Goal: Task Accomplishment & Management: Use online tool/utility

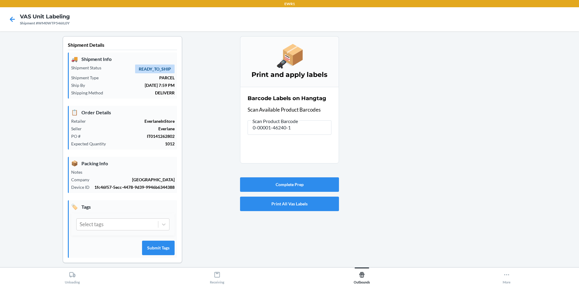
scroll to position [5, 0]
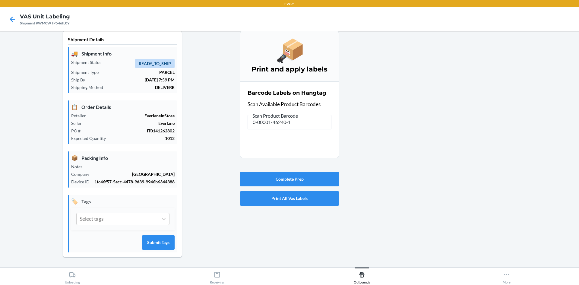
drag, startPoint x: 313, startPoint y: 130, endPoint x: 295, endPoint y: 119, distance: 20.6
click at [295, 119] on div "Barcode Labels on Hangtag Scan Available Product Barcodes Scan Product Barcode …" at bounding box center [290, 109] width 84 height 44
drag, startPoint x: 295, startPoint y: 119, endPoint x: 148, endPoint y: 135, distance: 148.7
click at [148, 135] on div "Shipment Details 🚚 Shipment Info Shipment Status READY_TO_SHIP Shipment Type PA…" at bounding box center [290, 149] width 570 height 237
drag, startPoint x: 300, startPoint y: 125, endPoint x: 164, endPoint y: 125, distance: 136.1
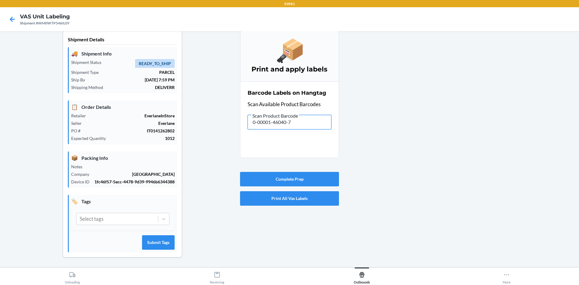
click at [164, 125] on div "Shipment Details 🚚 Shipment Info Shipment Status READY_TO_SHIP Shipment Type PA…" at bounding box center [290, 149] width 570 height 237
drag, startPoint x: 311, startPoint y: 120, endPoint x: 199, endPoint y: 146, distance: 115.4
click at [199, 146] on div "Shipment Details 🚚 Shipment Info Shipment Status READY_TO_SHIP Shipment Type PA…" at bounding box center [290, 149] width 570 height 237
drag, startPoint x: 321, startPoint y: 121, endPoint x: 181, endPoint y: 141, distance: 141.6
click at [181, 142] on div "Shipment Details 🚚 Shipment Info Shipment Status READY_TO_SHIP Shipment Type PA…" at bounding box center [290, 149] width 570 height 237
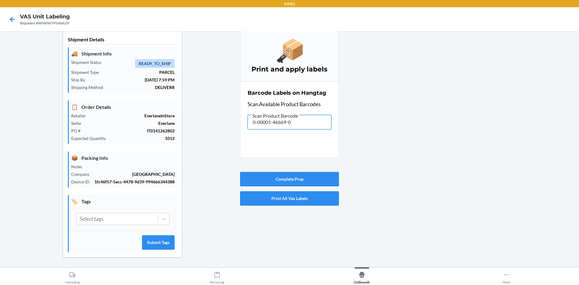
drag, startPoint x: 303, startPoint y: 128, endPoint x: 250, endPoint y: 137, distance: 53.0
click at [250, 137] on section "Barcode Labels on Hangtag Scan Available Product Barcodes Scan Product Barcode …" at bounding box center [289, 119] width 99 height 77
drag, startPoint x: 301, startPoint y: 132, endPoint x: 291, endPoint y: 110, distance: 24.7
click at [291, 113] on section "Barcode Labels on Hangtag Scan Available Product Barcodes Scan Product Barcode …" at bounding box center [289, 119] width 99 height 77
click at [291, 120] on input "0-00001-46040-7" at bounding box center [290, 122] width 84 height 14
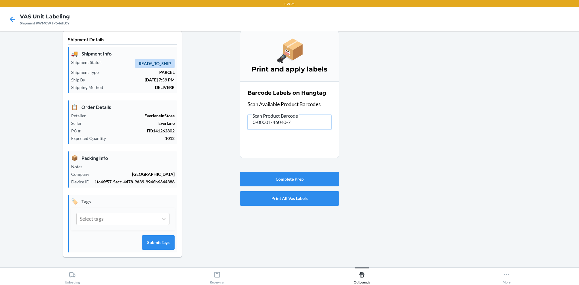
click at [291, 120] on input "0-00001-46040-7" at bounding box center [290, 122] width 84 height 14
drag, startPoint x: 298, startPoint y: 124, endPoint x: 164, endPoint y: 129, distance: 133.7
click at [159, 132] on div "Shipment Details 🚚 Shipment Info Shipment Status READY_TO_SHIP Shipment Type PA…" at bounding box center [290, 149] width 570 height 237
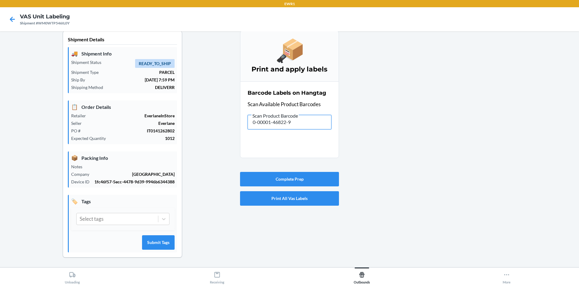
drag, startPoint x: 295, startPoint y: 125, endPoint x: 220, endPoint y: 138, distance: 76.1
click at [220, 138] on div "Shipment Details 🚚 Shipment Info Shipment Status READY_TO_SHIP Shipment Type PA…" at bounding box center [290, 149] width 570 height 237
drag, startPoint x: 305, startPoint y: 125, endPoint x: 223, endPoint y: 141, distance: 83.8
click at [223, 141] on div "Shipment Details 🚚 Shipment Info Shipment Status READY_TO_SHIP Shipment Type PA…" at bounding box center [290, 149] width 570 height 237
drag, startPoint x: 320, startPoint y: 122, endPoint x: 153, endPoint y: 147, distance: 169.2
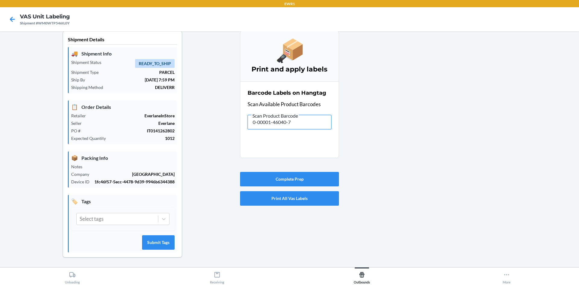
click at [153, 147] on div "Shipment Details 🚚 Shipment Info Shipment Status READY_TO_SHIP Shipment Type PA…" at bounding box center [290, 149] width 570 height 237
drag, startPoint x: 308, startPoint y: 126, endPoint x: 208, endPoint y: 137, distance: 101.3
click at [210, 140] on div "Shipment Details 🚚 Shipment Info Shipment Status READY_TO_SHIP Shipment Type PA…" at bounding box center [290, 149] width 570 height 237
drag, startPoint x: 298, startPoint y: 127, endPoint x: 156, endPoint y: 128, distance: 142.1
click at [156, 128] on div "Shipment Details 🚚 Shipment Info Shipment Status READY_TO_SHIP Shipment Type PA…" at bounding box center [290, 149] width 570 height 237
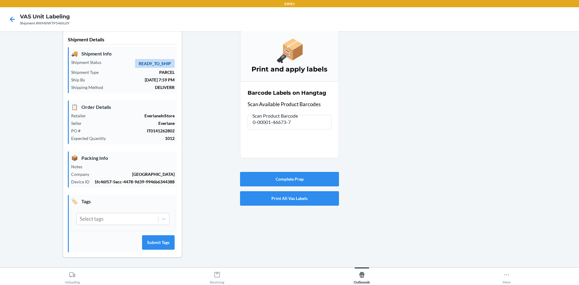
drag, startPoint x: 352, startPoint y: 93, endPoint x: 310, endPoint y: 121, distance: 50.8
click at [342, 96] on div at bounding box center [456, 149] width 235 height 237
drag, startPoint x: 298, startPoint y: 125, endPoint x: 199, endPoint y: 125, distance: 99.0
click at [199, 125] on div "Shipment Details 🚚 Shipment Info Shipment Status READY_TO_SHIP Shipment Type PA…" at bounding box center [290, 149] width 570 height 237
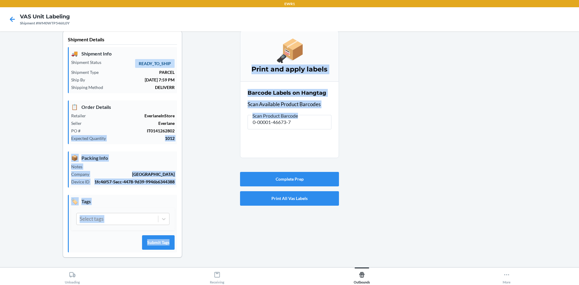
drag, startPoint x: 310, startPoint y: 114, endPoint x: 221, endPoint y: 130, distance: 91.0
click at [221, 130] on div "Shipment Details 🚚 Shipment Info Shipment Status READY_TO_SHIP Shipment Type PA…" at bounding box center [290, 149] width 570 height 237
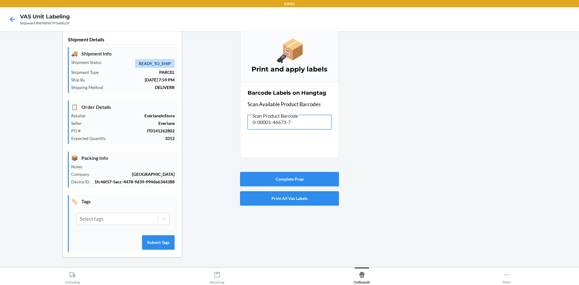
click at [313, 117] on input "0-00001-46673-7" at bounding box center [290, 122] width 84 height 14
drag, startPoint x: 307, startPoint y: 127, endPoint x: 199, endPoint y: 130, distance: 107.8
click at [187, 132] on div "Shipment Details 🚚 Shipment Info Shipment Status READY_TO_SHIP Shipment Type PA…" at bounding box center [290, 149] width 570 height 237
type input "0-00001-49641-3"
drag, startPoint x: 301, startPoint y: 127, endPoint x: 181, endPoint y: 112, distance: 120.4
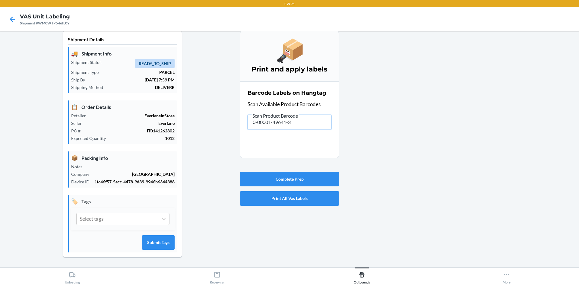
click at [181, 112] on div "Shipment Details 🚚 Shipment Info Shipment Status READY_TO_SHIP Shipment Type PA…" at bounding box center [290, 149] width 570 height 237
drag, startPoint x: 305, startPoint y: 121, endPoint x: 106, endPoint y: 139, distance: 200.5
click at [106, 139] on div "Shipment Details 🚚 Shipment Info Shipment Status READY_TO_SHIP Shipment Type PA…" at bounding box center [290, 149] width 570 height 237
type input "0-00001-49645-1"
drag, startPoint x: 313, startPoint y: 126, endPoint x: 87, endPoint y: 150, distance: 226.6
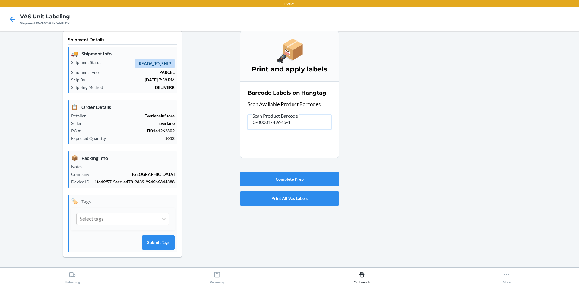
click at [87, 150] on div "Shipment Details 🚚 Shipment Info Shipment Status READY_TO_SHIP Shipment Type PA…" at bounding box center [290, 149] width 570 height 237
drag, startPoint x: 295, startPoint y: 121, endPoint x: 170, endPoint y: 112, distance: 124.9
click at [168, 114] on div "Shipment Details 🚚 Shipment Info Shipment Status READY_TO_SHIP Shipment Type PA…" at bounding box center [290, 149] width 570 height 237
drag, startPoint x: 320, startPoint y: 124, endPoint x: 243, endPoint y: 144, distance: 79.5
click at [244, 144] on section "Barcode Labels on Hangtag Scan Available Product Barcodes Scan Product Barcode …" at bounding box center [289, 119] width 99 height 77
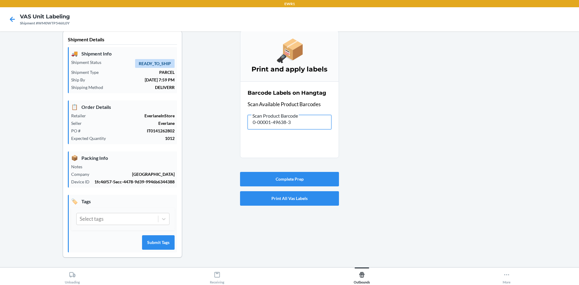
drag, startPoint x: 303, startPoint y: 124, endPoint x: 236, endPoint y: 130, distance: 67.6
click at [236, 130] on div "Shipment Details 🚚 Shipment Info Shipment Status READY_TO_SHIP Shipment Type PA…" at bounding box center [290, 149] width 570 height 237
drag, startPoint x: 315, startPoint y: 125, endPoint x: 154, endPoint y: 127, distance: 160.5
click at [154, 127] on div "Shipment Details 🚚 Shipment Info Shipment Status READY_TO_SHIP Shipment Type PA…" at bounding box center [290, 149] width 570 height 237
drag, startPoint x: 317, startPoint y: 122, endPoint x: 243, endPoint y: 139, distance: 76.6
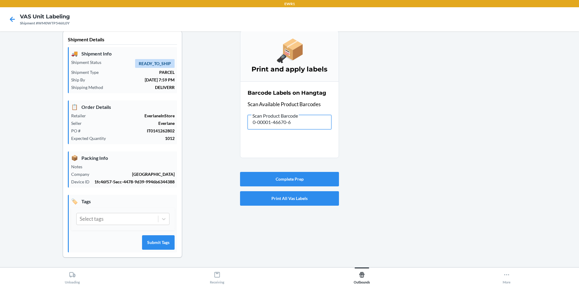
click at [249, 135] on section "Barcode Labels on Hangtag Scan Available Product Barcodes Scan Product Barcode …" at bounding box center [289, 119] width 99 height 77
drag, startPoint x: 312, startPoint y: 122, endPoint x: 155, endPoint y: 133, distance: 157.5
click at [155, 133] on div "Shipment Details 🚚 Shipment Info Shipment Status READY_TO_SHIP Shipment Type PA…" at bounding box center [290, 149] width 570 height 237
drag, startPoint x: 306, startPoint y: 118, endPoint x: 226, endPoint y: 142, distance: 84.0
click at [226, 142] on div "Shipment Details 🚚 Shipment Info Shipment Status READY_TO_SHIP Shipment Type PA…" at bounding box center [290, 149] width 570 height 237
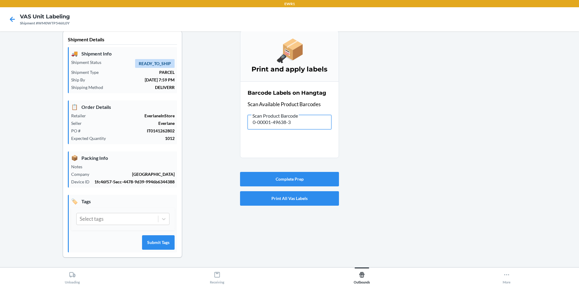
drag, startPoint x: 322, startPoint y: 126, endPoint x: 235, endPoint y: 123, distance: 86.9
click at [240, 123] on section "Barcode Labels on Hangtag Scan Available Product Barcodes Scan Product Barcode …" at bounding box center [289, 119] width 99 height 77
drag, startPoint x: 303, startPoint y: 127, endPoint x: 186, endPoint y: 125, distance: 116.5
click at [189, 125] on div "Shipment Details 🚚 Shipment Info Shipment Status READY_TO_SHIP Shipment Type PA…" at bounding box center [290, 149] width 570 height 237
drag, startPoint x: 298, startPoint y: 118, endPoint x: 245, endPoint y: 130, distance: 54.4
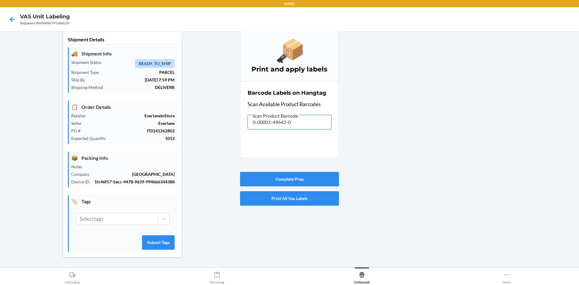
click at [245, 130] on section "Barcode Labels on Hangtag Scan Available Product Barcodes Scan Product Barcode …" at bounding box center [289, 119] width 99 height 77
drag, startPoint x: 306, startPoint y: 122, endPoint x: 102, endPoint y: 116, distance: 203.7
click at [102, 116] on div "Shipment Details 🚚 Shipment Info Shipment Status READY_TO_SHIP Shipment Type PA…" at bounding box center [290, 149] width 570 height 237
drag, startPoint x: 311, startPoint y: 123, endPoint x: 157, endPoint y: 136, distance: 155.0
click at [158, 135] on div "Shipment Details 🚚 Shipment Info Shipment Status READY_TO_SHIP Shipment Type PA…" at bounding box center [290, 149] width 570 height 237
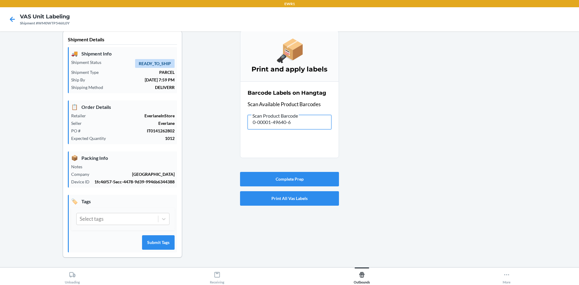
drag, startPoint x: 302, startPoint y: 123, endPoint x: 206, endPoint y: 117, distance: 95.8
click at [206, 117] on div "Shipment Details 🚚 Shipment Info Shipment Status READY_TO_SHIP Shipment Type PA…" at bounding box center [290, 149] width 570 height 237
drag, startPoint x: 298, startPoint y: 125, endPoint x: 4, endPoint y: 130, distance: 294.2
click at [5, 130] on div "Shipment Details 🚚 Shipment Info Shipment Status READY_TO_SHIP Shipment Type PA…" at bounding box center [290, 149] width 570 height 237
drag, startPoint x: 307, startPoint y: 121, endPoint x: 166, endPoint y: 117, distance: 140.9
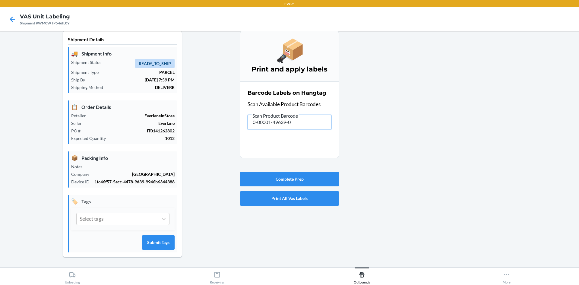
click at [166, 117] on div "Shipment Details 🚚 Shipment Info Shipment Status READY_TO_SHIP Shipment Type PA…" at bounding box center [290, 149] width 570 height 237
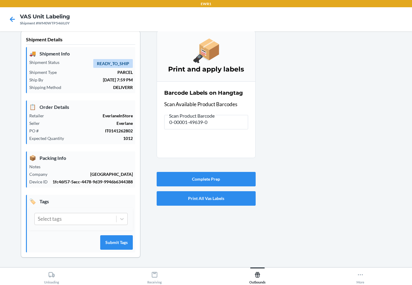
drag, startPoint x: 336, startPoint y: 151, endPoint x: 251, endPoint y: 110, distance: 94.0
click at [335, 151] on div at bounding box center [332, 149] width 152 height 237
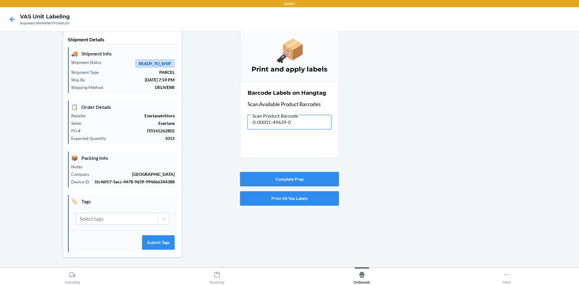
drag, startPoint x: 298, startPoint y: 128, endPoint x: 175, endPoint y: 132, distance: 123.4
click at [180, 132] on div "Shipment Details 🚚 Shipment Info Shipment Status READY_TO_SHIP Shipment Type PA…" at bounding box center [290, 149] width 570 height 237
drag, startPoint x: 297, startPoint y: 121, endPoint x: 183, endPoint y: 141, distance: 115.5
click at [183, 141] on div "Shipment Details 🚚 Shipment Info Shipment Status READY_TO_SHIP Shipment Type PA…" at bounding box center [290, 149] width 570 height 237
drag, startPoint x: 300, startPoint y: 124, endPoint x: 241, endPoint y: 127, distance: 58.3
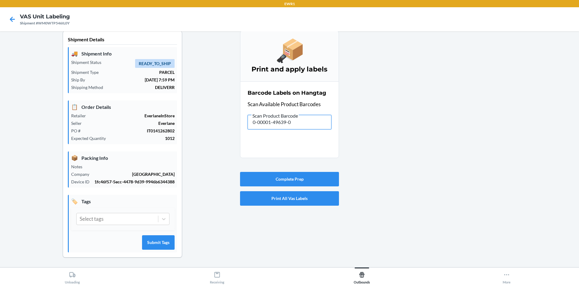
click at [241, 127] on section "Barcode Labels on Hangtag Scan Available Product Barcodes Scan Product Barcode …" at bounding box center [289, 119] width 99 height 77
click at [294, 115] on span "Scan Product Barcode" at bounding box center [275, 116] width 47 height 6
click at [294, 115] on input "0-00001-49642-0" at bounding box center [290, 122] width 84 height 14
drag, startPoint x: 299, startPoint y: 119, endPoint x: 180, endPoint y: 110, distance: 118.9
click at [180, 111] on div "Shipment Details 🚚 Shipment Info Shipment Status READY_TO_SHIP Shipment Type PA…" at bounding box center [290, 149] width 570 height 237
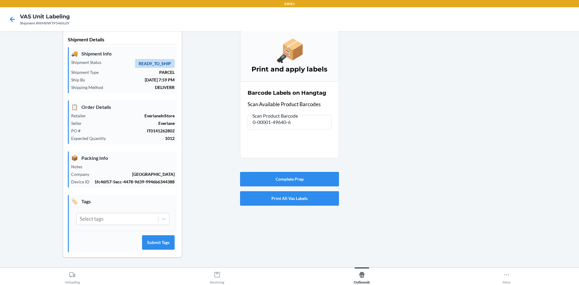
click at [488, 250] on div at bounding box center [456, 149] width 235 height 237
drag, startPoint x: 307, startPoint y: 119, endPoint x: 235, endPoint y: 134, distance: 73.6
click at [236, 134] on div "Shipment Details 🚚 Shipment Info Shipment Status READY_TO_SHIP Shipment Type PA…" at bounding box center [290, 149] width 570 height 237
drag, startPoint x: 306, startPoint y: 125, endPoint x: 135, endPoint y: 111, distance: 171.4
click at [135, 111] on div "Shipment Details 🚚 Shipment Info Shipment Status READY_TO_SHIP Shipment Type PA…" at bounding box center [290, 149] width 570 height 237
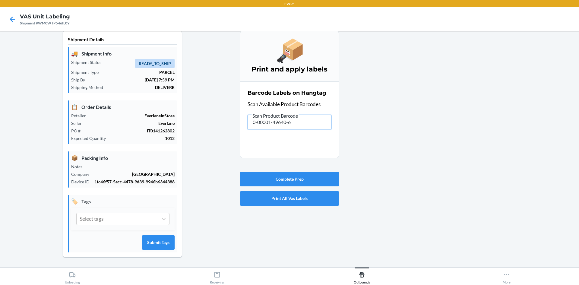
drag, startPoint x: 300, startPoint y: 128, endPoint x: 166, endPoint y: 123, distance: 133.4
click at [167, 123] on div "Shipment Details 🚚 Shipment Info Shipment Status READY_TO_SHIP Shipment Type PA…" at bounding box center [290, 149] width 570 height 237
drag, startPoint x: 318, startPoint y: 124, endPoint x: 181, endPoint y: 121, distance: 137.0
click at [181, 121] on div "Shipment Details 🚚 Shipment Info Shipment Status READY_TO_SHIP Shipment Type PA…" at bounding box center [290, 149] width 570 height 237
type input "0-00001-49761-8"
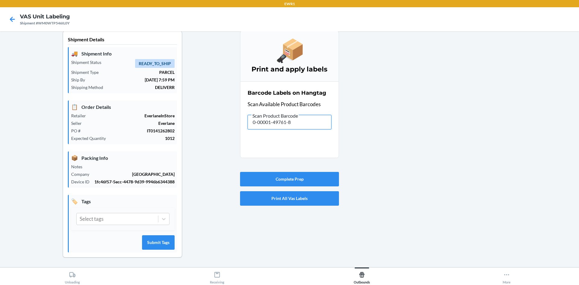
drag, startPoint x: 309, startPoint y: 124, endPoint x: 150, endPoint y: 138, distance: 160.0
click at [150, 138] on div "Shipment Details 🚚 Shipment Info Shipment Status READY_TO_SHIP Shipment Type PA…" at bounding box center [290, 149] width 570 height 237
drag, startPoint x: 253, startPoint y: 127, endPoint x: 220, endPoint y: 127, distance: 33.5
click at [220, 127] on div "Shipment Details 🚚 Shipment Info Shipment Status READY_TO_SHIP Shipment Type PA…" at bounding box center [290, 149] width 570 height 237
drag, startPoint x: 302, startPoint y: 121, endPoint x: 179, endPoint y: 123, distance: 123.4
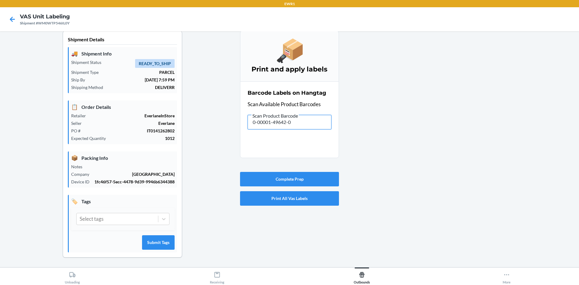
click at [179, 123] on div "Shipment Details 🚚 Shipment Info Shipment Status READY_TO_SHIP Shipment Type PA…" at bounding box center [290, 149] width 570 height 237
type input "\"
drag, startPoint x: 326, startPoint y: 124, endPoint x: 193, endPoint y: 123, distance: 132.4
click at [193, 123] on div "Shipment Details 🚚 Shipment Info Shipment Status READY_TO_SHIP Shipment Type PA…" at bounding box center [290, 149] width 570 height 237
drag, startPoint x: 307, startPoint y: 115, endPoint x: 129, endPoint y: 108, distance: 178.1
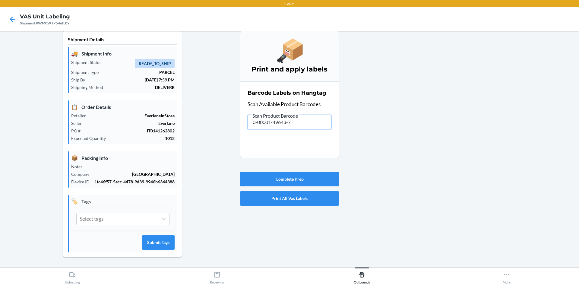
click at [129, 108] on div "Shipment Details 🚚 Shipment Info Shipment Status READY_TO_SHIP Shipment Type PA…" at bounding box center [290, 149] width 570 height 237
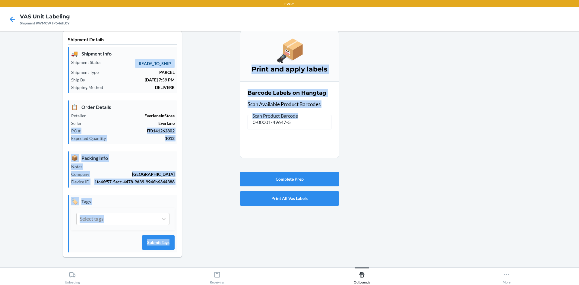
drag, startPoint x: 297, startPoint y: 117, endPoint x: 220, endPoint y: 122, distance: 77.1
click at [220, 122] on div "Shipment Details 🚚 Shipment Info Shipment Status READY_TO_SHIP Shipment Type PA…" at bounding box center [290, 149] width 570 height 237
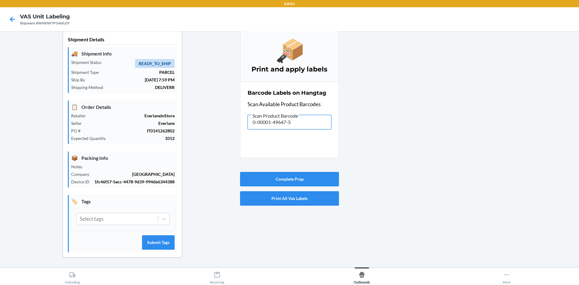
click at [301, 122] on input "0-00001-49647-5" at bounding box center [290, 122] width 84 height 14
drag, startPoint x: 284, startPoint y: 125, endPoint x: 229, endPoint y: 122, distance: 55.0
click at [249, 128] on input "0-00001-49647-5" at bounding box center [290, 122] width 84 height 14
drag, startPoint x: 298, startPoint y: 124, endPoint x: 237, endPoint y: 123, distance: 60.3
click at [237, 123] on div "Shipment Details 🚚 Shipment Info Shipment Status READY_TO_SHIP Shipment Type PA…" at bounding box center [290, 149] width 570 height 237
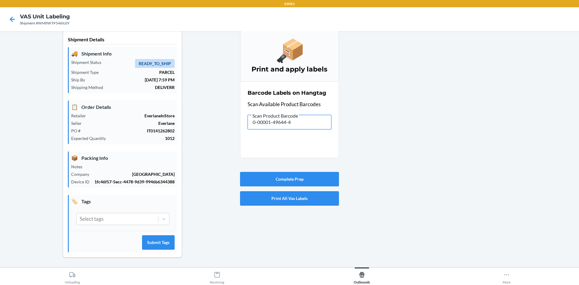
drag, startPoint x: 308, startPoint y: 122, endPoint x: 137, endPoint y: 130, distance: 171.2
click at [137, 130] on div "Shipment Details 🚚 Shipment Info Shipment Status READY_TO_SHIP Shipment Type PA…" at bounding box center [290, 149] width 570 height 237
drag, startPoint x: 300, startPoint y: 122, endPoint x: 192, endPoint y: 121, distance: 108.0
click at [192, 121] on div "Shipment Details 🚚 Shipment Info Shipment Status READY_TO_SHIP Shipment Type PA…" at bounding box center [290, 149] width 570 height 237
drag, startPoint x: 302, startPoint y: 122, endPoint x: 193, endPoint y: 93, distance: 112.4
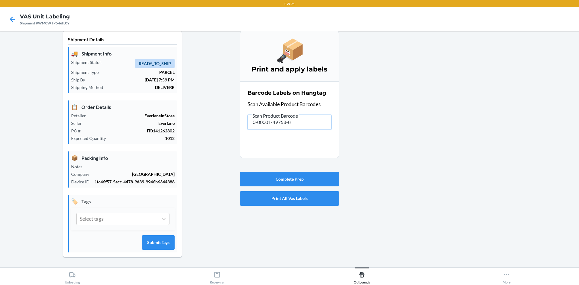
click at [194, 101] on div "Shipment Details 🚚 Shipment Info Shipment Status READY_TO_SHIP Shipment Type PA…" at bounding box center [290, 149] width 570 height 237
drag, startPoint x: 307, startPoint y: 119, endPoint x: 252, endPoint y: 119, distance: 55.2
click at [256, 119] on input "0-00001-49758-8" at bounding box center [290, 122] width 84 height 14
type input "0"
drag, startPoint x: 308, startPoint y: 127, endPoint x: 216, endPoint y: 111, distance: 93.7
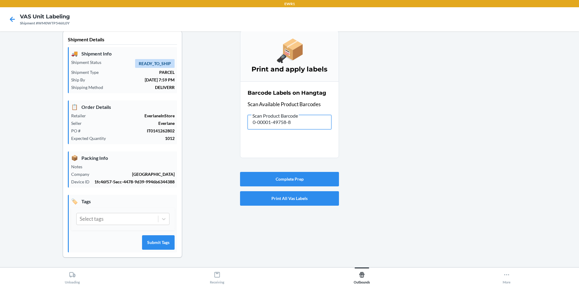
click at [221, 119] on div "Shipment Details 🚚 Shipment Info Shipment Status READY_TO_SHIP Shipment Type PA…" at bounding box center [290, 149] width 570 height 237
drag, startPoint x: 292, startPoint y: 115, endPoint x: 295, endPoint y: 118, distance: 4.1
click at [295, 118] on span "Scan Product Barcode" at bounding box center [275, 116] width 47 height 6
drag, startPoint x: 300, startPoint y: 123, endPoint x: 193, endPoint y: 127, distance: 106.6
click at [193, 127] on div "Shipment Details 🚚 Shipment Info Shipment Status READY_TO_SHIP Shipment Type PA…" at bounding box center [290, 149] width 570 height 237
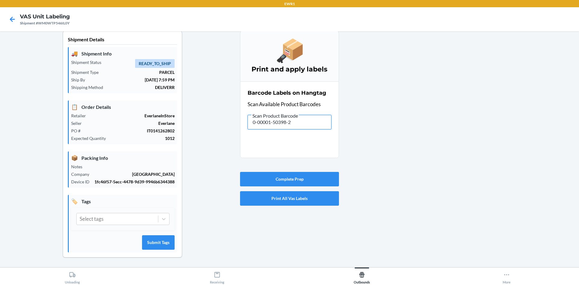
drag, startPoint x: 309, startPoint y: 125, endPoint x: 205, endPoint y: 132, distance: 104.7
click at [210, 132] on div "Shipment Details 🚚 Shipment Info Shipment Status READY_TO_SHIP Shipment Type PA…" at bounding box center [290, 149] width 570 height 237
drag, startPoint x: 314, startPoint y: 124, endPoint x: 142, endPoint y: 119, distance: 172.0
click at [142, 119] on div "Shipment Details 🚚 Shipment Info Shipment Status READY_TO_SHIP Shipment Type PA…" at bounding box center [290, 149] width 570 height 237
drag, startPoint x: 295, startPoint y: 121, endPoint x: 140, endPoint y: 113, distance: 154.9
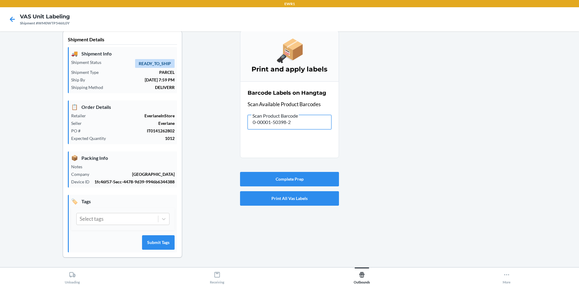
click at [140, 113] on div "Shipment Details 🚚 Shipment Info Shipment Status READY_TO_SHIP Shipment Type PA…" at bounding box center [290, 149] width 570 height 237
drag, startPoint x: 299, startPoint y: 122, endPoint x: 236, endPoint y: 116, distance: 63.9
click at [236, 116] on div "Shipment Details 🚚 Shipment Info Shipment Status READY_TO_SHIP Shipment Type PA…" at bounding box center [290, 149] width 570 height 237
drag, startPoint x: 317, startPoint y: 129, endPoint x: 274, endPoint y: 113, distance: 46.3
click at [274, 113] on div "Barcode Labels on Hangtag Scan Available Product Barcodes Scan Product Barcode …" at bounding box center [290, 109] width 84 height 44
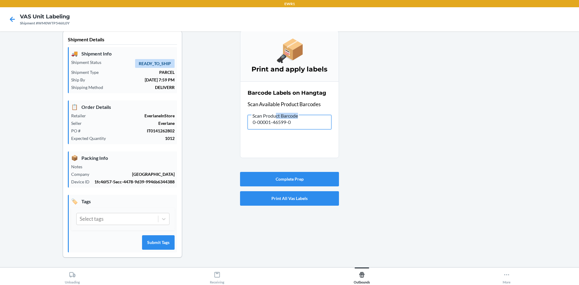
drag, startPoint x: 294, startPoint y: 119, endPoint x: 295, endPoint y: 123, distance: 3.4
click at [294, 120] on input "0-00001-46599-0" at bounding box center [290, 122] width 84 height 14
click at [295, 123] on input "0-00001-46599-0" at bounding box center [290, 122] width 84 height 14
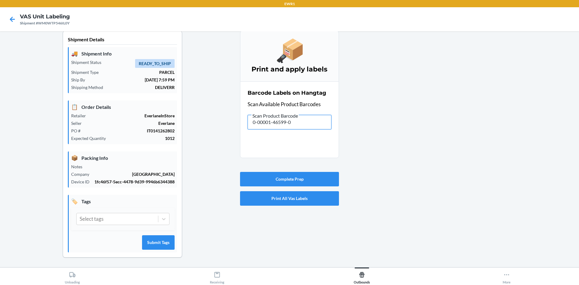
click at [295, 123] on input "0-00001-46599-0" at bounding box center [290, 122] width 84 height 14
drag, startPoint x: 300, startPoint y: 122, endPoint x: 176, endPoint y: 129, distance: 124.2
click at [180, 129] on div "Shipment Details 🚚 Shipment Info Shipment Status READY_TO_SHIP Shipment Type PA…" at bounding box center [290, 149] width 570 height 237
click at [305, 126] on input "0-00001-50397-5" at bounding box center [290, 122] width 84 height 14
drag, startPoint x: 305, startPoint y: 126, endPoint x: 205, endPoint y: 136, distance: 99.7
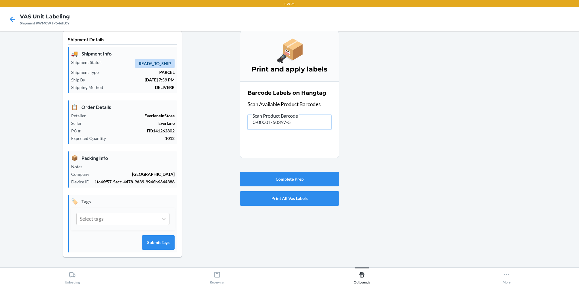
click at [205, 136] on div "Shipment Details 🚚 Shipment Info Shipment Status READY_TO_SHIP Shipment Type PA…" at bounding box center [290, 149] width 570 height 237
drag, startPoint x: 299, startPoint y: 126, endPoint x: 188, endPoint y: 133, distance: 110.9
click at [188, 133] on div "Shipment Details 🚚 Shipment Info Shipment Status READY_TO_SHIP Shipment Type PA…" at bounding box center [290, 149] width 570 height 237
drag, startPoint x: 313, startPoint y: 122, endPoint x: 103, endPoint y: 125, distance: 209.1
click at [103, 125] on div "Shipment Details 🚚 Shipment Info Shipment Status READY_TO_SHIP Shipment Type PA…" at bounding box center [290, 149] width 570 height 237
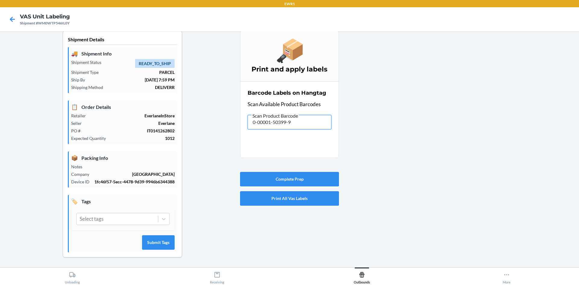
drag, startPoint x: 299, startPoint y: 125, endPoint x: 220, endPoint y: 125, distance: 79.6
click at [224, 125] on div "Shipment Details 🚚 Shipment Info Shipment Status READY_TO_SHIP Shipment Type PA…" at bounding box center [290, 149] width 570 height 237
drag, startPoint x: 306, startPoint y: 122, endPoint x: 179, endPoint y: 127, distance: 126.8
click at [179, 127] on div "Shipment Details 🚚 Shipment Info Shipment Status READY_TO_SHIP Shipment Type PA…" at bounding box center [290, 149] width 570 height 237
drag, startPoint x: 310, startPoint y: 119, endPoint x: 193, endPoint y: 131, distance: 117.9
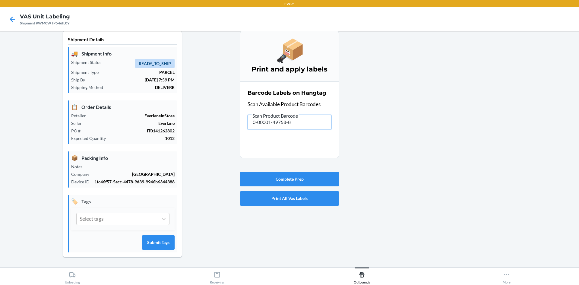
click at [193, 131] on div "Shipment Details 🚚 Shipment Info Shipment Status READY_TO_SHIP Shipment Type PA…" at bounding box center [290, 149] width 570 height 237
type input "0-00001-50402-6"
drag, startPoint x: 251, startPoint y: 124, endPoint x: 199, endPoint y: 124, distance: 51.9
click at [199, 124] on div "Shipment Details 🚚 Shipment Info Shipment Status READY_TO_SHIP Shipment Type PA…" at bounding box center [290, 149] width 570 height 237
type input "0-00001-50400-2"
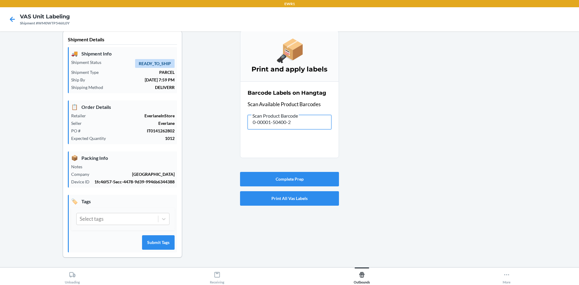
drag, startPoint x: 300, startPoint y: 125, endPoint x: 90, endPoint y: 126, distance: 210.3
click at [91, 125] on div "Shipment Details 🚚 Shipment Info Shipment Status READY_TO_SHIP Shipment Type PA…" at bounding box center [290, 149] width 570 height 237
drag, startPoint x: 324, startPoint y: 124, endPoint x: 189, endPoint y: 115, distance: 135.2
click at [186, 118] on div "Shipment Details 🚚 Shipment Info Shipment Status READY_TO_SHIP Shipment Type PA…" at bounding box center [290, 149] width 570 height 237
type input "0-00001-50399-9"
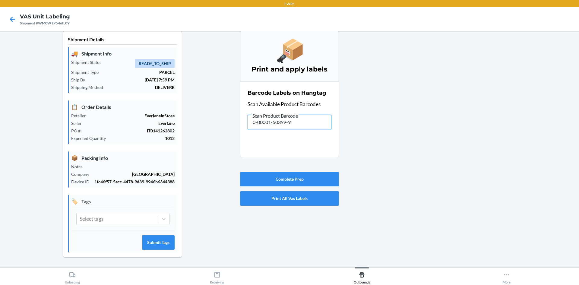
drag, startPoint x: 213, startPoint y: 124, endPoint x: 180, endPoint y: 114, distance: 34.8
click at [183, 119] on div "Shipment Details 🚚 Shipment Info Shipment Status READY_TO_SHIP Shipment Type PA…" at bounding box center [290, 149] width 570 height 237
drag, startPoint x: 305, startPoint y: 124, endPoint x: 223, endPoint y: 154, distance: 88.0
click at [220, 152] on div "Shipment Details 🚚 Shipment Info Shipment Status READY_TO_SHIP Shipment Type PA…" at bounding box center [290, 149] width 570 height 237
drag, startPoint x: 310, startPoint y: 122, endPoint x: 161, endPoint y: 136, distance: 149.6
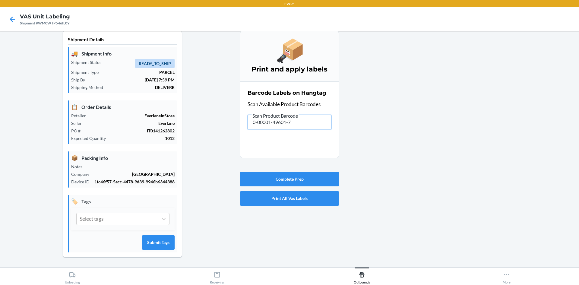
click at [162, 135] on div "Shipment Details 🚚 Shipment Info Shipment Status READY_TO_SHIP Shipment Type PA…" at bounding box center [290, 149] width 570 height 237
drag, startPoint x: 295, startPoint y: 122, endPoint x: 216, endPoint y: 120, distance: 79.1
click at [221, 124] on div "Shipment Details 🚚 Shipment Info Shipment Status READY_TO_SHIP Shipment Type PA…" at bounding box center [290, 149] width 570 height 237
drag, startPoint x: 291, startPoint y: 123, endPoint x: 199, endPoint y: 125, distance: 92.3
click at [200, 125] on div "Shipment Details 🚚 Shipment Info Shipment Status READY_TO_SHIP Shipment Type PA…" at bounding box center [290, 149] width 570 height 237
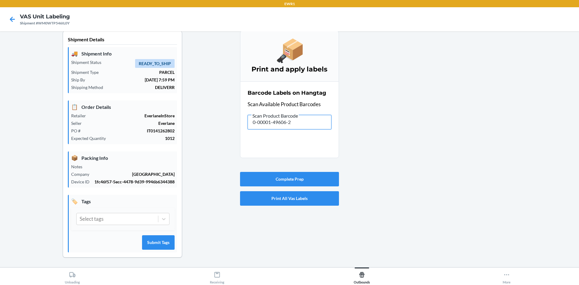
drag, startPoint x: 304, startPoint y: 120, endPoint x: 238, endPoint y: 122, distance: 65.8
click at [240, 122] on section "Barcode Labels on Hangtag Scan Available Product Barcodes Scan Product Barcode …" at bounding box center [289, 119] width 99 height 77
click at [303, 129] on div "Barcode Labels on Hangtag Scan Available Product Barcodes Scan Product Barcode …" at bounding box center [290, 109] width 84 height 44
drag, startPoint x: 307, startPoint y: 118, endPoint x: 212, endPoint y: 131, distance: 95.5
click at [212, 131] on div "Shipment Details 🚚 Shipment Info Shipment Status READY_TO_SHIP Shipment Type PA…" at bounding box center [290, 149] width 570 height 237
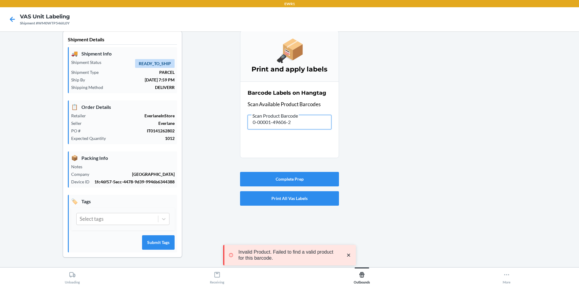
drag, startPoint x: 321, startPoint y: 119, endPoint x: 195, endPoint y: 121, distance: 125.8
click at [190, 127] on div "Shipment Details 🚚 Shipment Info Shipment Status READY_TO_SHIP Shipment Type PA…" at bounding box center [290, 149] width 570 height 237
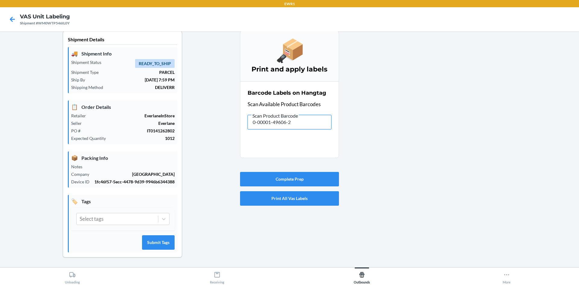
drag, startPoint x: 313, startPoint y: 122, endPoint x: 116, endPoint y: 108, distance: 196.9
click at [116, 110] on div "Shipment Details 🚚 Shipment Info Shipment Status READY_TO_SHIP Shipment Type PA…" at bounding box center [290, 149] width 570 height 237
drag, startPoint x: 304, startPoint y: 120, endPoint x: 169, endPoint y: 113, distance: 135.3
click at [170, 129] on div "Shipment Details 🚚 Shipment Info Shipment Status READY_TO_SHIP Shipment Type PA…" at bounding box center [290, 149] width 570 height 237
drag, startPoint x: 305, startPoint y: 122, endPoint x: 140, endPoint y: 126, distance: 165.1
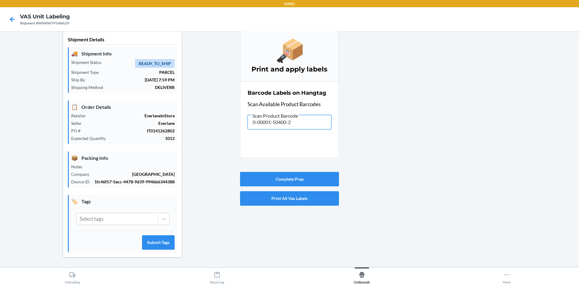
click at [139, 126] on div "Shipment Details 🚚 Shipment Info Shipment Status READY_TO_SHIP Shipment Type PA…" at bounding box center [290, 149] width 570 height 237
drag, startPoint x: 300, startPoint y: 118, endPoint x: 237, endPoint y: 132, distance: 64.6
click at [237, 132] on div "Shipment Details 🚚 Shipment Info Shipment Status READY_TO_SHIP Shipment Type PA…" at bounding box center [290, 149] width 570 height 237
drag, startPoint x: 310, startPoint y: 124, endPoint x: 157, endPoint y: 117, distance: 152.2
click at [157, 117] on div "Shipment Details 🚚 Shipment Info Shipment Status READY_TO_SHIP Shipment Type PA…" at bounding box center [290, 149] width 570 height 237
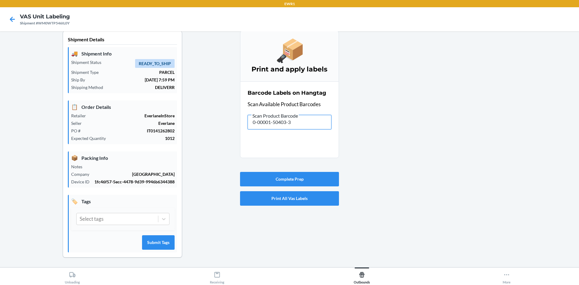
drag, startPoint x: 306, startPoint y: 125, endPoint x: 175, endPoint y: 102, distance: 133.2
click at [175, 107] on div "Shipment Details 🚚 Shipment Info Shipment Status READY_TO_SHIP Shipment Type PA…" at bounding box center [290, 149] width 570 height 237
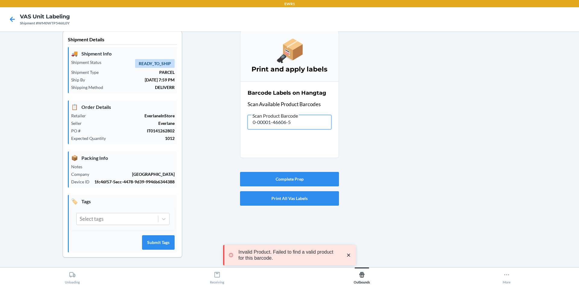
drag, startPoint x: 301, startPoint y: 125, endPoint x: 226, endPoint y: 143, distance: 77.6
click at [210, 125] on div "Shipment Details 🚚 Shipment Info Shipment Status READY_TO_SHIP Shipment Type PA…" at bounding box center [290, 149] width 570 height 237
drag, startPoint x: 297, startPoint y: 126, endPoint x: 218, endPoint y: 109, distance: 81.1
click at [216, 111] on div "Shipment Details 🚚 Shipment Info Shipment Status READY_TO_SHIP Shipment Type PA…" at bounding box center [290, 149] width 570 height 237
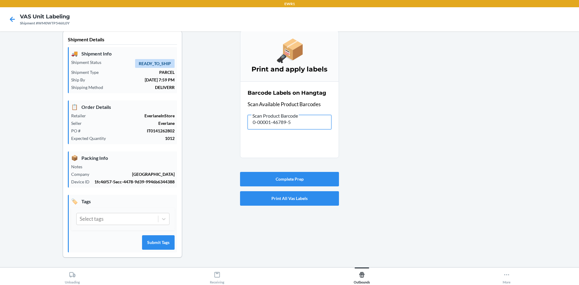
drag, startPoint x: 300, startPoint y: 121, endPoint x: 60, endPoint y: 124, distance: 240.8
click at [60, 124] on div "Shipment Details 🚚 Shipment Info Shipment Status READY_TO_SHIP Shipment Type PA…" at bounding box center [290, 149] width 570 height 237
drag, startPoint x: 316, startPoint y: 128, endPoint x: 179, endPoint y: 107, distance: 138.1
click at [180, 108] on div "Shipment Details 🚚 Shipment Info Shipment Status READY_TO_SHIP Shipment Type PA…" at bounding box center [290, 149] width 570 height 237
drag, startPoint x: 305, startPoint y: 118, endPoint x: 167, endPoint y: 130, distance: 138.4
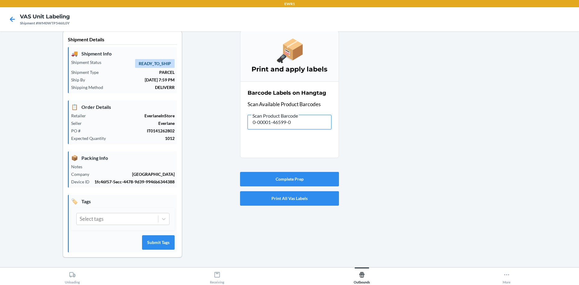
click at [167, 130] on div "Shipment Details 🚚 Shipment Info Shipment Status READY_TO_SHIP Shipment Type PA…" at bounding box center [290, 149] width 570 height 237
drag, startPoint x: 299, startPoint y: 124, endPoint x: 184, endPoint y: 118, distance: 115.1
click at [185, 125] on div "Shipment Details 🚚 Shipment Info Shipment Status READY_TO_SHIP Shipment Type PA…" at bounding box center [290, 149] width 570 height 237
drag, startPoint x: 318, startPoint y: 127, endPoint x: 234, endPoint y: 129, distance: 84.8
click at [234, 129] on div "Shipment Details 🚚 Shipment Info Shipment Status READY_TO_SHIP Shipment Type PA…" at bounding box center [290, 149] width 570 height 237
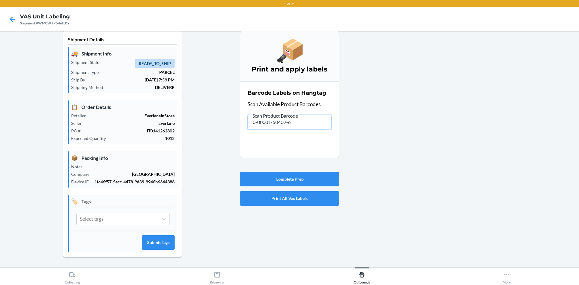
drag, startPoint x: 303, startPoint y: 122, endPoint x: 231, endPoint y: 113, distance: 72.9
click at [232, 114] on div "Shipment Details 🚚 Shipment Info Shipment Status READY_TO_SHIP Shipment Type PA…" at bounding box center [290, 149] width 570 height 237
drag, startPoint x: 316, startPoint y: 122, endPoint x: 228, endPoint y: 124, distance: 87.8
click at [229, 125] on div "Shipment Details 🚚 Shipment Info Shipment Status READY_TO_SHIP Shipment Type PA…" at bounding box center [290, 149] width 570 height 237
drag, startPoint x: 304, startPoint y: 125, endPoint x: 198, endPoint y: 125, distance: 106.2
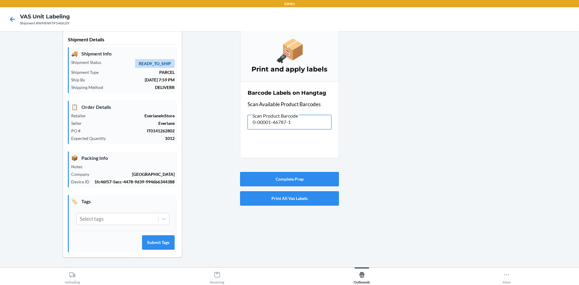
click at [198, 125] on div "Shipment Details 🚚 Shipment Info Shipment Status READY_TO_SHIP Shipment Type PA…" at bounding box center [290, 149] width 570 height 237
drag, startPoint x: 308, startPoint y: 127, endPoint x: 168, endPoint y: 118, distance: 140.3
click at [168, 118] on div "Shipment Details 🚚 Shipment Info Shipment Status READY_TO_SHIP Shipment Type PA…" at bounding box center [290, 149] width 570 height 237
drag, startPoint x: 320, startPoint y: 127, endPoint x: 260, endPoint y: 130, distance: 60.1
click at [260, 130] on div "Barcode Labels on Hangtag Scan Available Product Barcodes Scan Product Barcode …" at bounding box center [290, 109] width 84 height 44
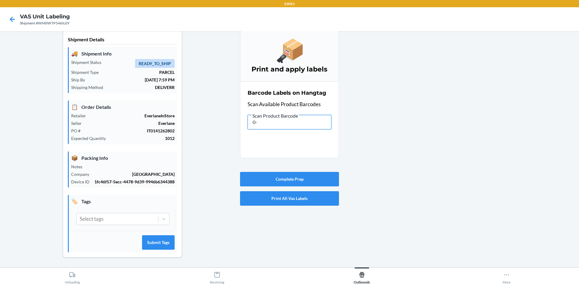
type input "0"
drag, startPoint x: 294, startPoint y: 119, endPoint x: 198, endPoint y: 121, distance: 96.3
click at [198, 121] on div "Shipment Details 🚚 Shipment Info Shipment Status READY_TO_SHIP Shipment Type PA…" at bounding box center [290, 149] width 570 height 237
drag, startPoint x: 315, startPoint y: 124, endPoint x: 194, endPoint y: 137, distance: 121.9
click at [194, 137] on div "Shipment Details 🚚 Shipment Info Shipment Status READY_TO_SHIP Shipment Type PA…" at bounding box center [290, 149] width 570 height 237
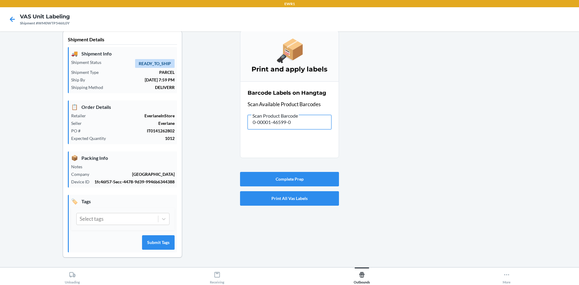
drag, startPoint x: 280, startPoint y: 124, endPoint x: 182, endPoint y: 119, distance: 98.1
click at [182, 119] on div "Shipment Details 🚚 Shipment Info Shipment Status READY_TO_SHIP Shipment Type PA…" at bounding box center [290, 149] width 570 height 237
drag, startPoint x: 312, startPoint y: 126, endPoint x: 106, endPoint y: 109, distance: 206.8
click at [107, 110] on div "Shipment Details 🚚 Shipment Info Shipment Status READY_TO_SHIP Shipment Type PA…" at bounding box center [290, 149] width 570 height 237
drag, startPoint x: 307, startPoint y: 126, endPoint x: 211, endPoint y: 134, distance: 96.3
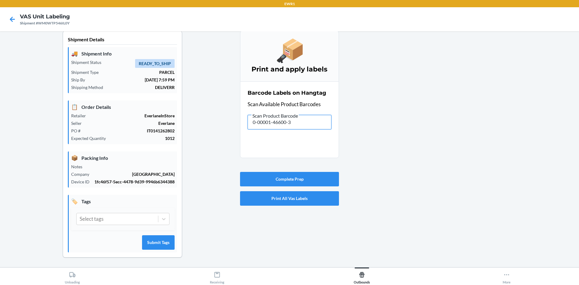
click at [211, 134] on div "Shipment Details 🚚 Shipment Info Shipment Status READY_TO_SHIP Shipment Type PA…" at bounding box center [290, 149] width 570 height 237
drag, startPoint x: 307, startPoint y: 122, endPoint x: 221, endPoint y: 144, distance: 87.8
click at [213, 130] on div "Shipment Details 🚚 Shipment Info Shipment Status READY_TO_SHIP Shipment Type PA…" at bounding box center [290, 149] width 570 height 237
drag, startPoint x: 296, startPoint y: 127, endPoint x: 180, endPoint y: 128, distance: 115.8
click at [180, 128] on div "Shipment Details 🚚 Shipment Info Shipment Status READY_TO_SHIP Shipment Type PA…" at bounding box center [290, 149] width 570 height 237
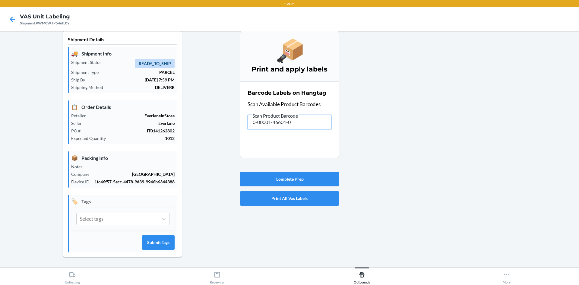
drag, startPoint x: 314, startPoint y: 123, endPoint x: 193, endPoint y: 112, distance: 121.8
click at [189, 120] on div "Shipment Details 🚚 Shipment Info Shipment Status READY_TO_SHIP Shipment Type PA…" at bounding box center [290, 149] width 570 height 237
drag, startPoint x: 299, startPoint y: 122, endPoint x: 167, endPoint y: 124, distance: 132.5
click at [185, 124] on div "Shipment Details 🚚 Shipment Info Shipment Status READY_TO_SHIP Shipment Type PA…" at bounding box center [290, 149] width 570 height 237
drag, startPoint x: 321, startPoint y: 125, endPoint x: 99, endPoint y: 121, distance: 222.4
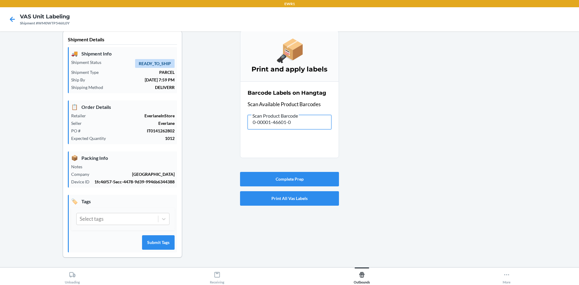
click at [99, 121] on div "Shipment Details 🚚 Shipment Info Shipment Status READY_TO_SHIP Shipment Type PA…" at bounding box center [290, 149] width 570 height 237
drag, startPoint x: 311, startPoint y: 125, endPoint x: 192, endPoint y: 95, distance: 122.6
click at [161, 110] on div "Shipment Details 🚚 Shipment Info Shipment Status READY_TO_SHIP Shipment Type PA…" at bounding box center [290, 149] width 570 height 237
type input "0-00001-46788-8"
drag, startPoint x: 305, startPoint y: 129, endPoint x: 225, endPoint y: 123, distance: 79.8
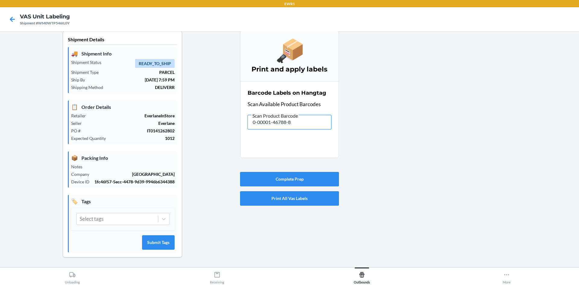
click at [225, 123] on div "Shipment Details 🚚 Shipment Info Shipment Status READY_TO_SHIP Shipment Type PA…" at bounding box center [290, 149] width 570 height 237
drag, startPoint x: 300, startPoint y: 124, endPoint x: 167, endPoint y: 120, distance: 133.1
click at [166, 120] on div "Shipment Details 🚚 Shipment Info Shipment Status READY_TO_SHIP Shipment Type PA…" at bounding box center [290, 149] width 570 height 237
drag, startPoint x: 305, startPoint y: 127, endPoint x: 198, endPoint y: 124, distance: 107.1
click at [197, 125] on div "Shipment Details 🚚 Shipment Info Shipment Status READY_TO_SHIP Shipment Type PA…" at bounding box center [290, 149] width 570 height 237
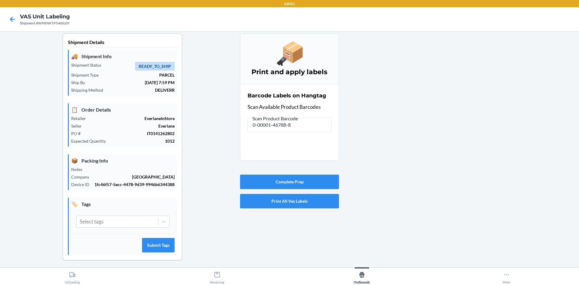
scroll to position [0, 0]
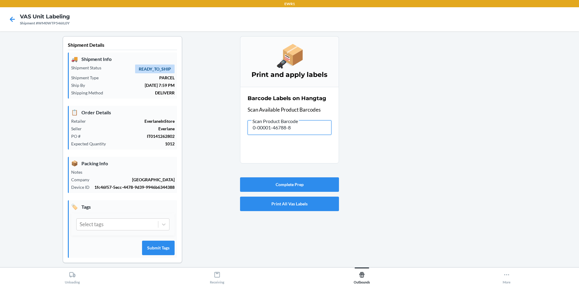
click at [310, 122] on input "0-00001-46788-8" at bounding box center [290, 127] width 84 height 14
drag, startPoint x: 310, startPoint y: 122, endPoint x: 188, endPoint y: 135, distance: 122.6
click at [192, 135] on div "Shipment Details 🚚 Shipment Info Shipment Status READY_TO_SHIP Shipment Type PA…" at bounding box center [290, 154] width 570 height 237
click at [282, 133] on input "text" at bounding box center [290, 127] width 84 height 14
drag, startPoint x: 306, startPoint y: 126, endPoint x: 215, endPoint y: 132, distance: 91.0
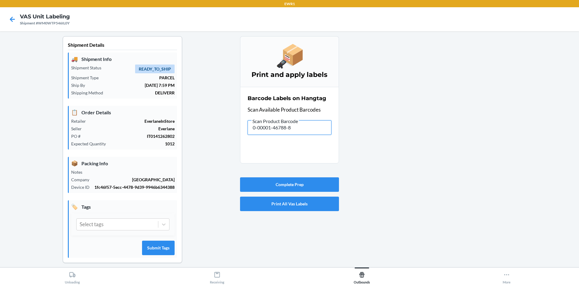
click at [224, 134] on div "Shipment Details 🚚 Shipment Info Shipment Status READY_TO_SHIP Shipment Type PA…" at bounding box center [290, 154] width 570 height 237
type input "\"
drag, startPoint x: 292, startPoint y: 129, endPoint x: 263, endPoint y: 134, distance: 29.4
click at [263, 134] on input "0-00001-48848-7" at bounding box center [290, 127] width 84 height 14
type input "0"
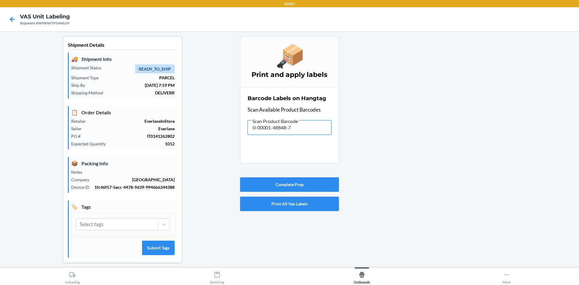
drag, startPoint x: 305, startPoint y: 129, endPoint x: 270, endPoint y: 136, distance: 35.7
click at [270, 136] on div "Barcode Labels on Hangtag Scan Available Product Barcodes Scan Product Barcode …" at bounding box center [290, 115] width 84 height 44
type input "0"
drag, startPoint x: 306, startPoint y: 140, endPoint x: 295, endPoint y: 129, distance: 15.4
click at [300, 133] on section "Barcode Labels on Hangtag Scan Available Product Barcodes Scan Product Barcode …" at bounding box center [289, 125] width 99 height 77
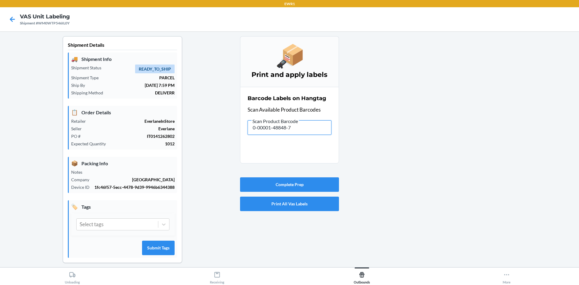
drag, startPoint x: 257, startPoint y: 133, endPoint x: 239, endPoint y: 135, distance: 17.6
click at [240, 135] on section "Barcode Labels on Hangtag Scan Available Product Barcodes Scan Product Barcode …" at bounding box center [289, 125] width 99 height 77
drag, startPoint x: 324, startPoint y: 128, endPoint x: 202, endPoint y: 137, distance: 121.9
click at [203, 137] on div "Shipment Details 🚚 Shipment Info Shipment Status READY_TO_SHIP Shipment Type PA…" at bounding box center [290, 154] width 570 height 237
drag, startPoint x: 460, startPoint y: 243, endPoint x: 520, endPoint y: 294, distance: 78.8
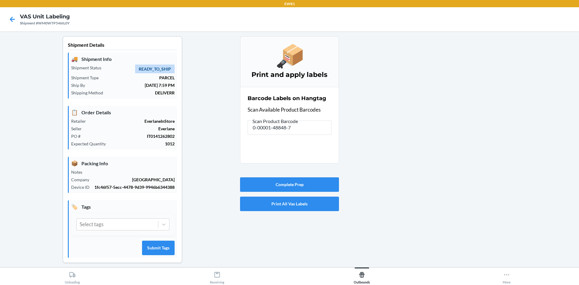
click at [520, 285] on html "EWR1 VAS Unit Labeling Shipment #WM0WTP546IL0Y Shipment Details 🚚 Shipment Info…" at bounding box center [289, 142] width 579 height 285
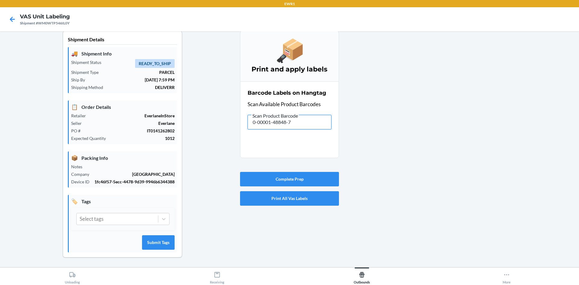
drag, startPoint x: 302, startPoint y: 123, endPoint x: 200, endPoint y: 117, distance: 102.2
click at [197, 123] on div "Shipment Details 🚚 Shipment Info Shipment Status READY_TO_SHIP Shipment Type PA…" at bounding box center [290, 149] width 570 height 237
drag, startPoint x: 310, startPoint y: 125, endPoint x: 129, endPoint y: 126, distance: 180.7
click at [129, 126] on div "Shipment Details 🚚 Shipment Info Shipment Status READY_TO_SHIP Shipment Type PA…" at bounding box center [290, 149] width 570 height 237
drag, startPoint x: 295, startPoint y: 126, endPoint x: 203, endPoint y: 123, distance: 92.3
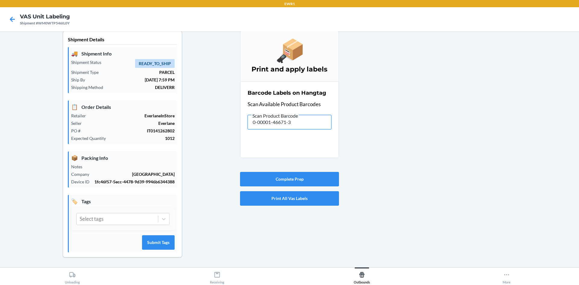
click at [203, 123] on div "Shipment Details 🚚 Shipment Info Shipment Status READY_TO_SHIP Shipment Type PA…" at bounding box center [290, 149] width 570 height 237
drag, startPoint x: 301, startPoint y: 122, endPoint x: 233, endPoint y: 137, distance: 70.1
click at [235, 137] on div "Shipment Details 🚚 Shipment Info Shipment Status READY_TO_SHIP Shipment Type PA…" at bounding box center [290, 149] width 570 height 237
drag, startPoint x: 306, startPoint y: 124, endPoint x: 135, endPoint y: 130, distance: 171.2
click at [135, 130] on div "Shipment Details 🚚 Shipment Info Shipment Status READY_TO_SHIP Shipment Type PA…" at bounding box center [290, 149] width 570 height 237
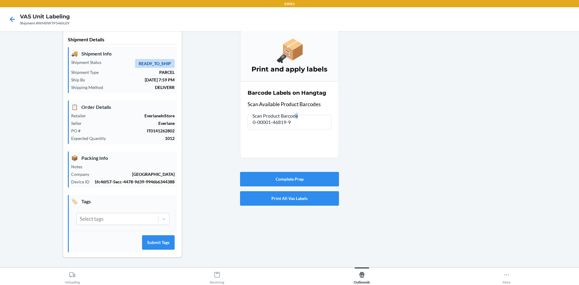
drag, startPoint x: 294, startPoint y: 114, endPoint x: 307, endPoint y: 124, distance: 16.1
click at [303, 119] on label "Scan Product Barcode 0-00001-46819-9" at bounding box center [290, 120] width 84 height 17
drag, startPoint x: 307, startPoint y: 124, endPoint x: 209, endPoint y: 128, distance: 98.1
click at [224, 136] on div "Shipment Details 🚚 Shipment Info Shipment Status READY_TO_SHIP Shipment Type PA…" at bounding box center [290, 149] width 570 height 237
drag, startPoint x: 302, startPoint y: 122, endPoint x: 189, endPoint y: 131, distance: 112.9
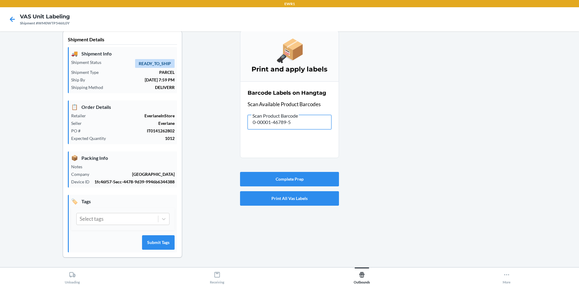
click at [189, 131] on div "Shipment Details 🚚 Shipment Info Shipment Status READY_TO_SHIP Shipment Type PA…" at bounding box center [290, 149] width 570 height 237
drag, startPoint x: 317, startPoint y: 119, endPoint x: 121, endPoint y: 132, distance: 196.8
click at [121, 132] on div "Shipment Details 🚚 Shipment Info Shipment Status READY_TO_SHIP Shipment Type PA…" at bounding box center [290, 149] width 570 height 237
drag, startPoint x: 298, startPoint y: 121, endPoint x: 144, endPoint y: 111, distance: 154.5
click at [144, 110] on div "Shipment Details 🚚 Shipment Info Shipment Status READY_TO_SHIP Shipment Type PA…" at bounding box center [290, 149] width 570 height 237
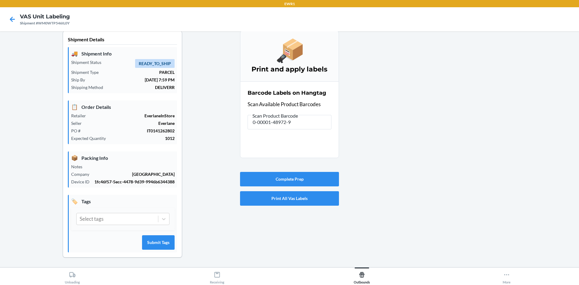
click at [297, 122] on label "Scan Product Barcode 0-00001-48972-9" at bounding box center [290, 120] width 84 height 17
drag, startPoint x: 298, startPoint y: 124, endPoint x: 225, endPoint y: 133, distance: 73.2
click at [244, 133] on section "Barcode Labels on Hangtag Scan Available Product Barcodes Scan Product Barcode …" at bounding box center [289, 119] width 99 height 77
click at [315, 127] on div "Barcode Labels on Hangtag Scan Available Product Barcodes" at bounding box center [290, 109] width 84 height 44
drag, startPoint x: 315, startPoint y: 127, endPoint x: 307, endPoint y: 128, distance: 7.6
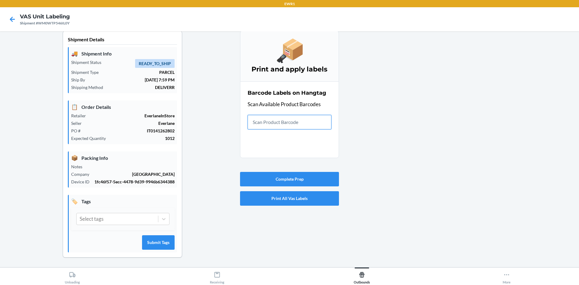
click at [314, 127] on input "text" at bounding box center [290, 122] width 84 height 14
click at [307, 128] on input "text" at bounding box center [290, 122] width 84 height 14
drag, startPoint x: 357, startPoint y: 125, endPoint x: 331, endPoint y: 119, distance: 27.6
click at [339, 120] on div at bounding box center [456, 149] width 235 height 237
click at [325, 125] on input "text" at bounding box center [290, 122] width 84 height 14
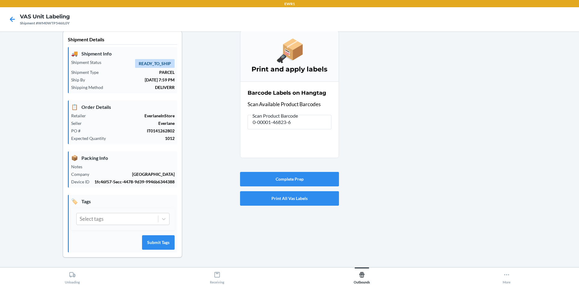
type input "0-00001-46788-8"
click at [291, 122] on input "0-00001-46788-8" at bounding box center [290, 122] width 84 height 14
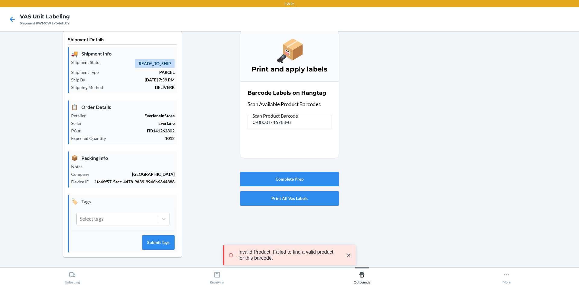
click at [471, 251] on div at bounding box center [456, 149] width 235 height 237
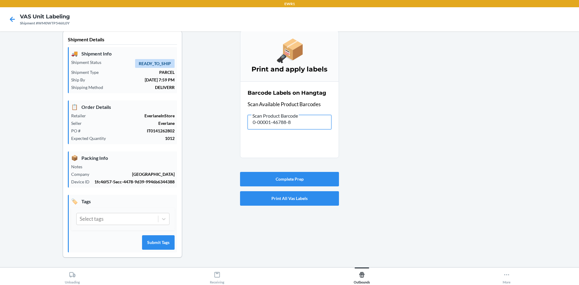
drag, startPoint x: 308, startPoint y: 129, endPoint x: 242, endPoint y: 136, distance: 66.4
click at [244, 135] on section "Barcode Labels on Hangtag Scan Available Product Barcodes Scan Product Barcode …" at bounding box center [289, 119] width 99 height 77
click at [193, 118] on div "Shipment Details 🚚 Shipment Info Shipment Status READY_TO_SHIP Shipment Type PA…" at bounding box center [290, 149] width 570 height 237
drag, startPoint x: 300, startPoint y: 124, endPoint x: 207, endPoint y: 126, distance: 93.5
click at [207, 126] on div "Shipment Details 🚚 Shipment Info Shipment Status READY_TO_SHIP Shipment Type PA…" at bounding box center [290, 149] width 570 height 237
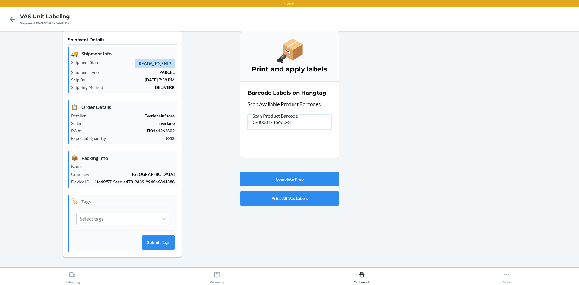
drag, startPoint x: 309, startPoint y: 122, endPoint x: 221, endPoint y: 125, distance: 87.6
click at [221, 125] on div "Shipment Details 🚚 Shipment Info Shipment Status READY_TO_SHIP Shipment Type PA…" at bounding box center [290, 149] width 570 height 237
drag, startPoint x: 297, startPoint y: 124, endPoint x: 231, endPoint y: 143, distance: 68.6
click at [231, 143] on div "Shipment Details 🚚 Shipment Info Shipment Status READY_TO_SHIP Shipment Type PA…" at bounding box center [290, 149] width 570 height 237
drag, startPoint x: 320, startPoint y: 121, endPoint x: 92, endPoint y: 87, distance: 230.6
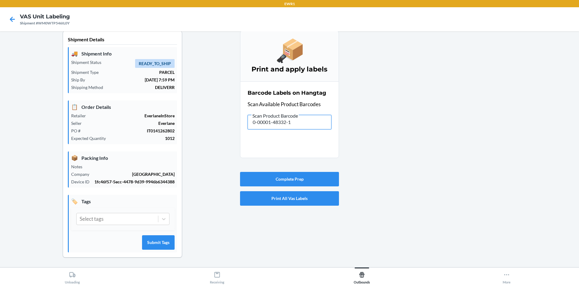
click at [91, 88] on div "Shipment Details 🚚 Shipment Info Shipment Status READY_TO_SHIP Shipment Type PA…" at bounding box center [290, 149] width 570 height 237
click at [267, 127] on input "0-00001-46821-2" at bounding box center [290, 122] width 84 height 14
type input "0"
drag, startPoint x: 306, startPoint y: 124, endPoint x: 233, endPoint y: 118, distance: 73.6
click at [233, 118] on div "Shipment Details 🚚 Shipment Info Shipment Status READY_TO_SHIP Shipment Type PA…" at bounding box center [290, 149] width 570 height 237
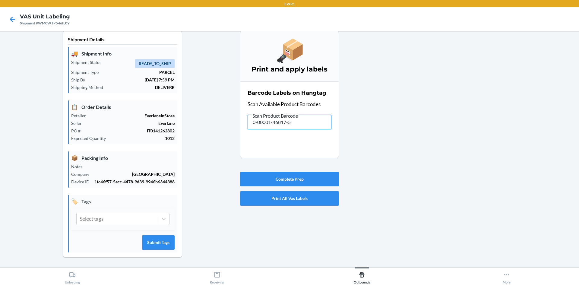
drag, startPoint x: 303, startPoint y: 125, endPoint x: 42, endPoint y: 149, distance: 262.0
click at [108, 133] on div "Shipment Details 🚚 Shipment Info Shipment Status READY_TO_SHIP Shipment Type PA…" at bounding box center [290, 149] width 570 height 237
click at [259, 126] on input "text" at bounding box center [290, 122] width 84 height 14
drag, startPoint x: 299, startPoint y: 122, endPoint x: 132, endPoint y: 132, distance: 167.4
click at [138, 134] on div "Shipment Details 🚚 Shipment Info Shipment Status READY_TO_SHIP Shipment Type PA…" at bounding box center [290, 149] width 570 height 237
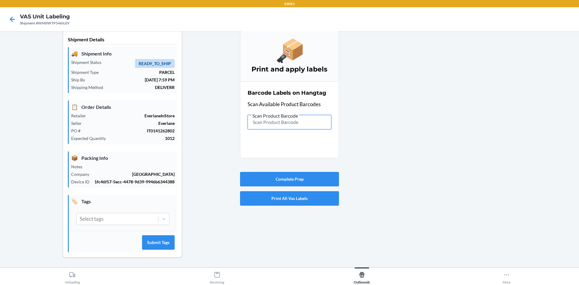
type input "\"
drag, startPoint x: 310, startPoint y: 126, endPoint x: 247, endPoint y: 126, distance: 62.4
click at [251, 126] on input "0-00001-46672-0" at bounding box center [290, 122] width 84 height 14
drag, startPoint x: 317, startPoint y: 125, endPoint x: 217, endPoint y: 159, distance: 105.8
click at [217, 159] on div "Shipment Details 🚚 Shipment Info Shipment Status READY_TO_SHIP Shipment Type PA…" at bounding box center [290, 149] width 570 height 237
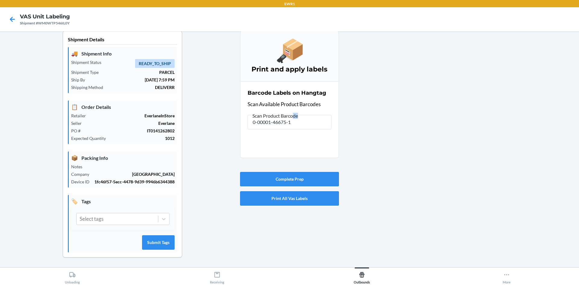
drag, startPoint x: 291, startPoint y: 118, endPoint x: 278, endPoint y: 122, distance: 13.8
click at [278, 122] on label "Scan Product Barcode 0-00001-46675-1" at bounding box center [290, 120] width 84 height 17
drag, startPoint x: 309, startPoint y: 128, endPoint x: 198, endPoint y: 128, distance: 110.4
click at [199, 128] on div "Shipment Details 🚚 Shipment Info Shipment Status READY_TO_SHIP Shipment Type PA…" at bounding box center [290, 149] width 570 height 237
drag, startPoint x: 316, startPoint y: 123, endPoint x: 89, endPoint y: 77, distance: 231.8
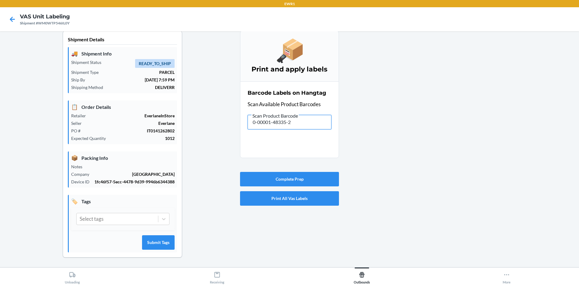
click at [109, 88] on div "Shipment Details 🚚 Shipment Info Shipment Status READY_TO_SHIP Shipment Type PA…" at bounding box center [290, 149] width 570 height 237
drag, startPoint x: 310, startPoint y: 120, endPoint x: 119, endPoint y: 97, distance: 192.9
click at [121, 97] on div "Shipment Details 🚚 Shipment Info Shipment Status READY_TO_SHIP Shipment Type PA…" at bounding box center [290, 149] width 570 height 237
drag, startPoint x: 305, startPoint y: 119, endPoint x: 170, endPoint y: 125, distance: 135.6
click at [170, 125] on div "Shipment Details 🚚 Shipment Info Shipment Status READY_TO_SHIP Shipment Type PA…" at bounding box center [290, 149] width 570 height 237
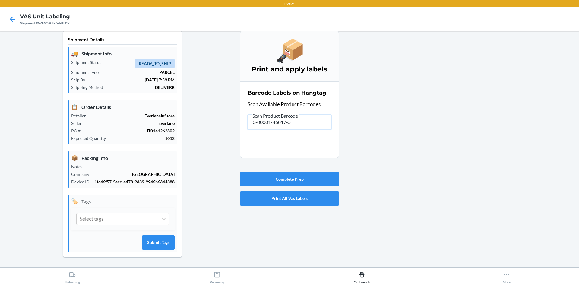
drag, startPoint x: 307, startPoint y: 125, endPoint x: 178, endPoint y: 132, distance: 129.6
click at [178, 132] on div "Shipment Details 🚚 Shipment Info Shipment Status READY_TO_SHIP Shipment Type PA…" at bounding box center [290, 149] width 570 height 237
drag, startPoint x: 317, startPoint y: 126, endPoint x: 189, endPoint y: 121, distance: 128.3
click at [189, 121] on div "Shipment Details 🚚 Shipment Info Shipment Status READY_TO_SHIP Shipment Type PA…" at bounding box center [290, 149] width 570 height 237
drag, startPoint x: 312, startPoint y: 118, endPoint x: 236, endPoint y: 124, distance: 76.3
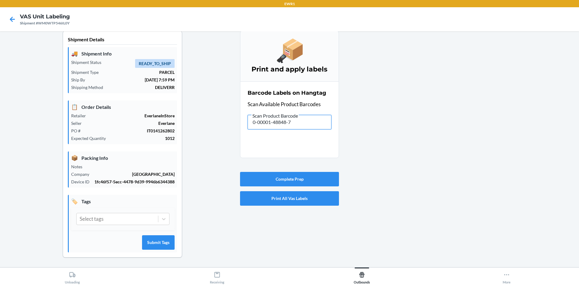
click at [236, 124] on div "Shipment Details 🚚 Shipment Info Shipment Status READY_TO_SHIP Shipment Type PA…" at bounding box center [290, 149] width 570 height 237
drag, startPoint x: 304, startPoint y: 125, endPoint x: 228, endPoint y: 122, distance: 76.1
click at [243, 123] on section "Barcode Labels on Hangtag Scan Available Product Barcodes Scan Product Barcode …" at bounding box center [289, 119] width 99 height 77
drag, startPoint x: 299, startPoint y: 124, endPoint x: 232, endPoint y: 142, distance: 69.7
click at [233, 143] on div "Shipment Details 🚚 Shipment Info Shipment Status READY_TO_SHIP Shipment Type PA…" at bounding box center [290, 149] width 570 height 237
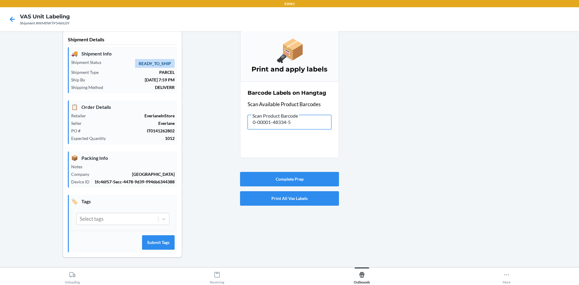
drag, startPoint x: 303, startPoint y: 120, endPoint x: 168, endPoint y: 137, distance: 135.6
click at [170, 137] on div "Shipment Details 🚚 Shipment Info Shipment Status READY_TO_SHIP Shipment Type PA…" at bounding box center [290, 149] width 570 height 237
drag, startPoint x: 308, startPoint y: 119, endPoint x: 64, endPoint y: 96, distance: 245.5
click at [65, 96] on div "Shipment Details 🚚 Shipment Info Shipment Status READY_TO_SHIP Shipment Type PA…" at bounding box center [290, 149] width 570 height 237
drag, startPoint x: 301, startPoint y: 122, endPoint x: 113, endPoint y: 115, distance: 189.0
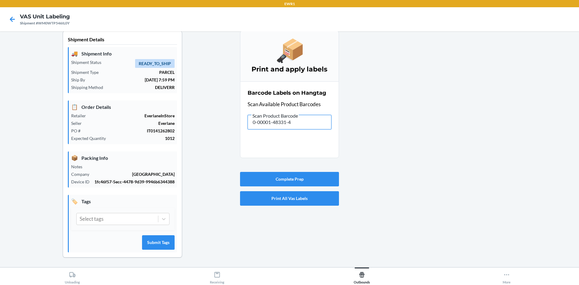
click at [140, 123] on div "Shipment Details 🚚 Shipment Info Shipment Status READY_TO_SHIP Shipment Type PA…" at bounding box center [290, 149] width 570 height 237
drag, startPoint x: 302, startPoint y: 123, endPoint x: 155, endPoint y: 104, distance: 148.1
click at [155, 104] on div "Shipment Details 🚚 Shipment Info Shipment Status READY_TO_SHIP Shipment Type PA…" at bounding box center [290, 149] width 570 height 237
drag, startPoint x: 321, startPoint y: 125, endPoint x: 110, endPoint y: 96, distance: 212.3
click at [85, 106] on div "Shipment Details 🚚 Shipment Info Shipment Status READY_TO_SHIP Shipment Type PA…" at bounding box center [290, 149] width 570 height 237
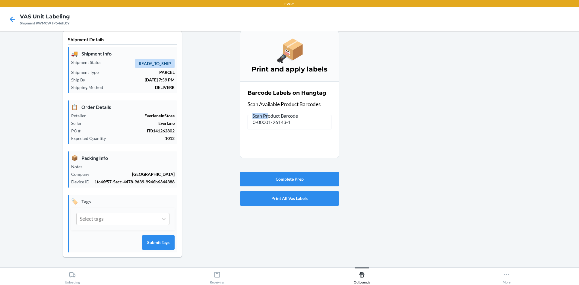
drag, startPoint x: 268, startPoint y: 111, endPoint x: 305, endPoint y: 122, distance: 38.5
click at [293, 121] on label "Scan Product Barcode 0-00001-26143-1" at bounding box center [290, 120] width 84 height 17
drag, startPoint x: 332, startPoint y: 128, endPoint x: 317, endPoint y: 129, distance: 15.7
click at [318, 129] on div "Shipment Details 🚚 Shipment Info Shipment Status READY_TO_SHIP Shipment Type PA…" at bounding box center [290, 149] width 570 height 237
drag, startPoint x: 310, startPoint y: 130, endPoint x: 272, endPoint y: 130, distance: 38.0
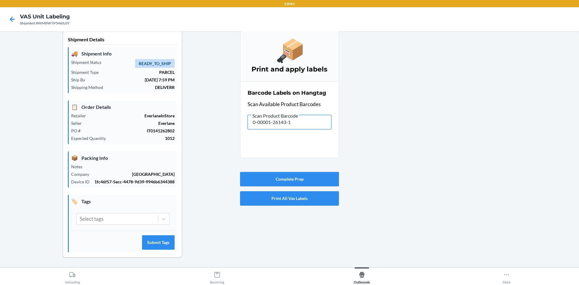
click at [272, 130] on div "Barcode Labels on Hangtag Scan Available Product Barcodes Scan Product Barcode …" at bounding box center [290, 109] width 84 height 44
type input "0"
drag, startPoint x: 303, startPoint y: 131, endPoint x: 307, endPoint y: 125, distance: 7.2
click at [304, 129] on div "Barcode Labels on Hangtag Scan Available Product Barcodes Scan Product Barcode …" at bounding box center [290, 109] width 84 height 44
drag, startPoint x: 307, startPoint y: 125, endPoint x: 220, endPoint y: 127, distance: 87.5
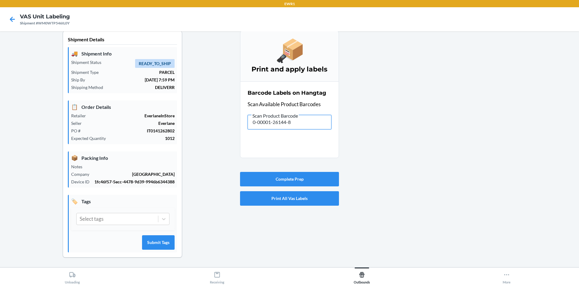
click at [220, 127] on div "Shipment Details 🚚 Shipment Info Shipment Status READY_TO_SHIP Shipment Type PA…" at bounding box center [290, 149] width 570 height 237
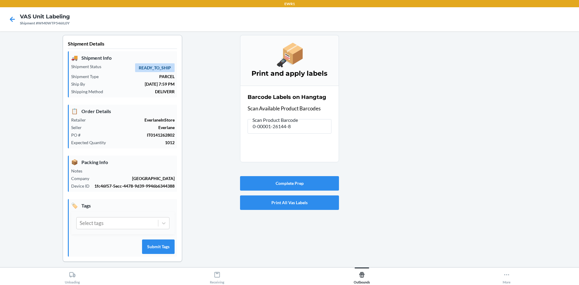
scroll to position [0, 0]
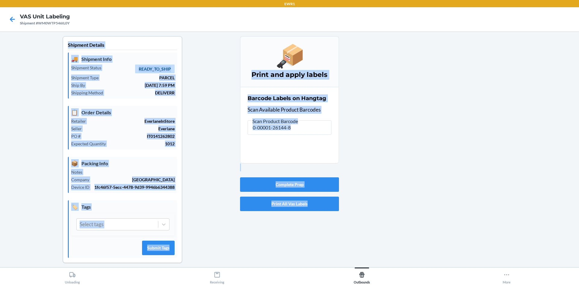
drag, startPoint x: 350, startPoint y: 97, endPoint x: 342, endPoint y: 107, distance: 12.5
click at [347, 97] on main "Shipment Details 🚚 Shipment Info Shipment Status READY_TO_SHIP Shipment Type PA…" at bounding box center [289, 149] width 579 height 236
drag, startPoint x: 332, startPoint y: 126, endPoint x: 317, endPoint y: 132, distance: 15.9
click at [332, 127] on section "Barcode Labels on Hangtag Scan Available Product Barcodes Scan Product Barcode …" at bounding box center [289, 125] width 99 height 77
click at [317, 132] on input "0-00001-26144-8" at bounding box center [290, 127] width 84 height 14
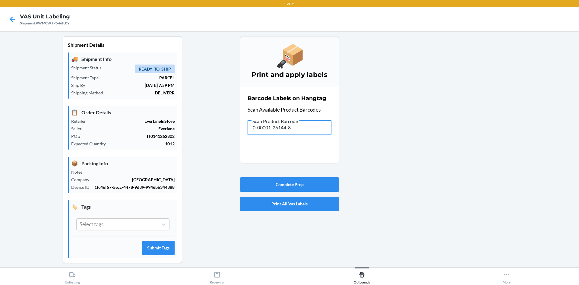
click at [320, 132] on input "0-00001-26144-8" at bounding box center [290, 127] width 84 height 14
drag, startPoint x: 321, startPoint y: 132, endPoint x: 184, endPoint y: 124, distance: 137.2
click at [181, 123] on div "Shipment Details 🚚 Shipment Info Shipment Status READY_TO_SHIP Shipment Type PA…" at bounding box center [290, 154] width 570 height 237
drag, startPoint x: 300, startPoint y: 128, endPoint x: 204, endPoint y: 152, distance: 98.9
click at [204, 143] on div "Shipment Details 🚚 Shipment Info Shipment Status READY_TO_SHIP Shipment Type PA…" at bounding box center [290, 154] width 570 height 237
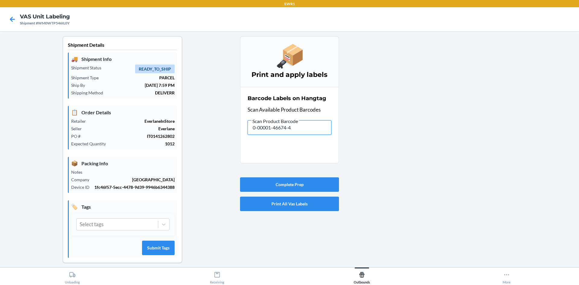
drag, startPoint x: 296, startPoint y: 132, endPoint x: 229, endPoint y: 134, distance: 66.4
click at [231, 135] on div "Shipment Details 🚚 Shipment Info Shipment Status READY_TO_SHIP Shipment Type PA…" at bounding box center [290, 154] width 570 height 237
drag, startPoint x: 300, startPoint y: 130, endPoint x: 71, endPoint y: 135, distance: 229.3
click at [75, 134] on div "Shipment Details 🚚 Shipment Info Shipment Status READY_TO_SHIP Shipment Type PA…" at bounding box center [290, 154] width 570 height 237
drag, startPoint x: 310, startPoint y: 130, endPoint x: 94, endPoint y: 141, distance: 216.3
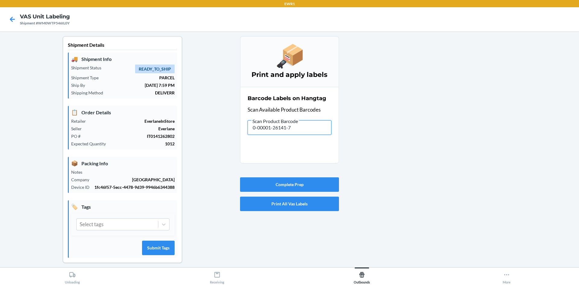
click at [120, 138] on div "Shipment Details 🚚 Shipment Info Shipment Status READY_TO_SHIP Shipment Type PA…" at bounding box center [290, 154] width 570 height 237
drag, startPoint x: 313, startPoint y: 129, endPoint x: 145, endPoint y: 129, distance: 167.1
click at [198, 134] on div "Shipment Details 🚚 Shipment Info Shipment Status READY_TO_SHIP Shipment Type PA…" at bounding box center [290, 154] width 570 height 237
drag, startPoint x: 305, startPoint y: 132, endPoint x: 231, endPoint y: 135, distance: 74.6
click at [253, 133] on input "0-00001-26141-7" at bounding box center [290, 127] width 84 height 14
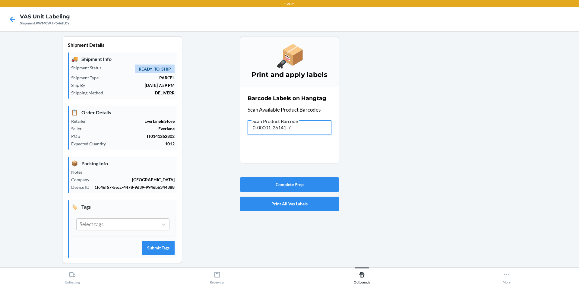
type input "0"
drag, startPoint x: 260, startPoint y: 128, endPoint x: 206, endPoint y: 91, distance: 65.5
click at [201, 106] on div "Shipment Details 🚚 Shipment Info Shipment Status READY_TO_SHIP Shipment Type PA…" at bounding box center [290, 154] width 570 height 237
drag, startPoint x: 301, startPoint y: 128, endPoint x: 167, endPoint y: 105, distance: 136.1
click at [167, 105] on div "Shipment Details 🚚 Shipment Info Shipment Status READY_TO_SHIP Shipment Type PA…" at bounding box center [290, 154] width 570 height 237
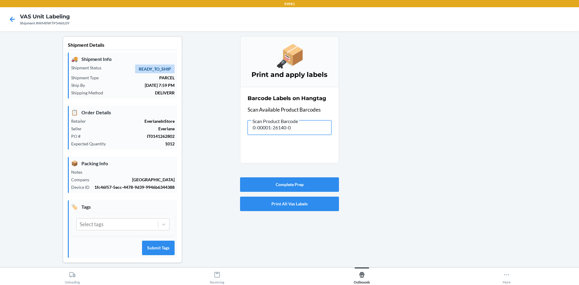
drag, startPoint x: 309, startPoint y: 126, endPoint x: 216, endPoint y: 129, distance: 92.9
click at [223, 132] on div "Shipment Details 🚚 Shipment Info Shipment Status READY_TO_SHIP Shipment Type PA…" at bounding box center [290, 154] width 570 height 237
drag, startPoint x: 299, startPoint y: 131, endPoint x: 210, endPoint y: 129, distance: 88.4
click at [210, 129] on div "Shipment Details 🚚 Shipment Info Shipment Status READY_TO_SHIP Shipment Type PA…" at bounding box center [290, 154] width 570 height 237
drag, startPoint x: 293, startPoint y: 135, endPoint x: 304, endPoint y: 123, distance: 15.6
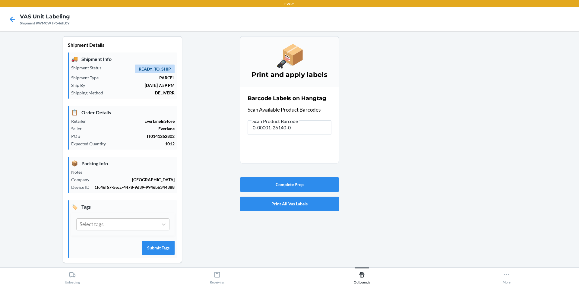
click at [306, 119] on div "Barcode Labels on Hangtag Scan Available Product Barcodes Scan Product Barcode …" at bounding box center [290, 115] width 84 height 44
click at [307, 130] on input "0-00001-26140-0" at bounding box center [290, 127] width 84 height 14
type input "0"
drag, startPoint x: 308, startPoint y: 125, endPoint x: 256, endPoint y: 143, distance: 55.2
click at [254, 138] on section "Barcode Labels on Hangtag Scan Available Product Barcodes Scan Product Barcode …" at bounding box center [289, 125] width 99 height 77
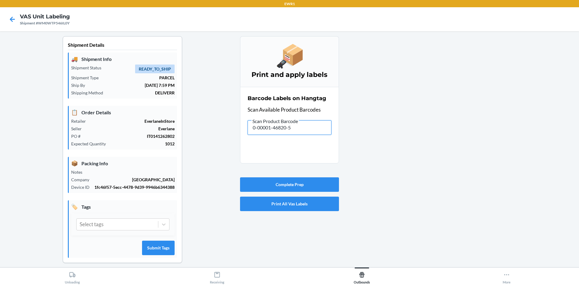
type input "0"
drag, startPoint x: 304, startPoint y: 132, endPoint x: 117, endPoint y: 126, distance: 186.8
click at [117, 127] on div "Shipment Details 🚚 Shipment Info Shipment Status READY_TO_SHIP Shipment Type PA…" at bounding box center [290, 154] width 570 height 237
drag, startPoint x: 296, startPoint y: 129, endPoint x: 95, endPoint y: 118, distance: 201.8
click at [95, 118] on div "Shipment Details 🚚 Shipment Info Shipment Status READY_TO_SHIP Shipment Type PA…" at bounding box center [290, 154] width 570 height 237
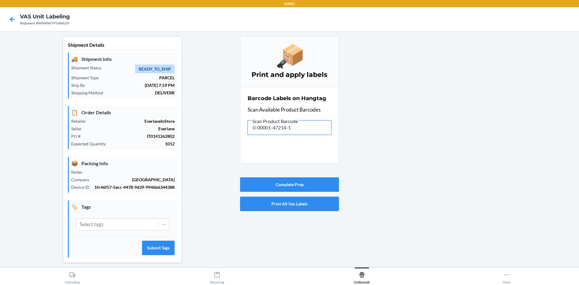
drag, startPoint x: 230, startPoint y: 130, endPoint x: 139, endPoint y: 122, distance: 90.9
click at [171, 130] on div "Shipment Details 🚚 Shipment Info Shipment Status READY_TO_SHIP Shipment Type PA…" at bounding box center [290, 154] width 570 height 237
drag, startPoint x: 318, startPoint y: 129, endPoint x: 167, endPoint y: 139, distance: 150.8
click at [167, 139] on div "Shipment Details 🚚 Shipment Info Shipment Status READY_TO_SHIP Shipment Type PA…" at bounding box center [290, 154] width 570 height 237
drag, startPoint x: 316, startPoint y: 131, endPoint x: 163, endPoint y: 126, distance: 152.7
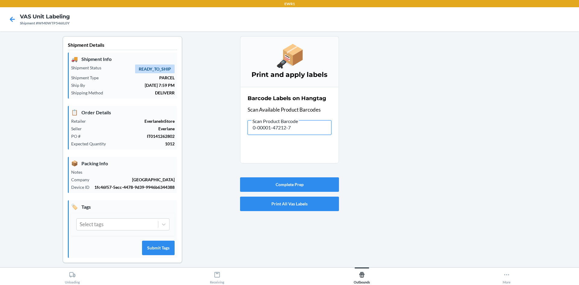
click at [200, 136] on div "Shipment Details 🚚 Shipment Info Shipment Status READY_TO_SHIP Shipment Type PA…" at bounding box center [290, 154] width 570 height 237
drag, startPoint x: 303, startPoint y: 131, endPoint x: 159, endPoint y: 156, distance: 146.3
click at [166, 154] on div "Shipment Details 🚚 Shipment Info Shipment Status READY_TO_SHIP Shipment Type PA…" at bounding box center [290, 154] width 570 height 237
drag, startPoint x: 309, startPoint y: 128, endPoint x: 232, endPoint y: 143, distance: 78.2
click at [233, 143] on div "Shipment Details 🚚 Shipment Info Shipment Status READY_TO_SHIP Shipment Type PA…" at bounding box center [290, 154] width 570 height 237
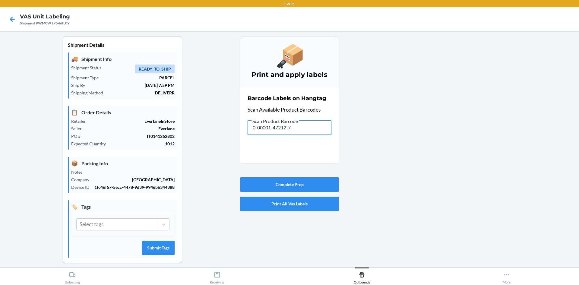
drag, startPoint x: 296, startPoint y: 130, endPoint x: 170, endPoint y: 130, distance: 125.8
click at [170, 130] on div "Shipment Details 🚚 Shipment Info Shipment Status READY_TO_SHIP Shipment Type PA…" at bounding box center [290, 154] width 570 height 237
drag, startPoint x: 281, startPoint y: 130, endPoint x: 184, endPoint y: 141, distance: 97.4
click at [188, 141] on div "Shipment Details 🚚 Shipment Info Shipment Status READY_TO_SHIP Shipment Type PA…" at bounding box center [290, 154] width 570 height 237
click at [484, 100] on div at bounding box center [456, 154] width 235 height 237
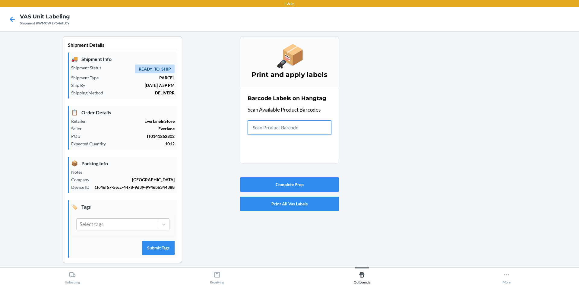
click at [269, 128] on input "text" at bounding box center [290, 127] width 84 height 14
drag, startPoint x: 282, startPoint y: 119, endPoint x: 290, endPoint y: 121, distance: 8.3
click at [285, 120] on span "Scan Product Barcode" at bounding box center [275, 121] width 47 height 6
drag, startPoint x: 315, startPoint y: 131, endPoint x: 221, endPoint y: 127, distance: 94.5
click at [211, 122] on div "Shipment Details 🚚 Shipment Info Shipment Status READY_TO_SHIP Shipment Type PA…" at bounding box center [290, 154] width 570 height 237
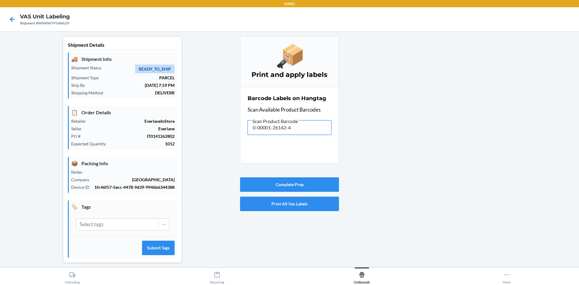
drag, startPoint x: 295, startPoint y: 132, endPoint x: 241, endPoint y: 142, distance: 54.4
click at [241, 142] on section "Barcode Labels on Hangtag Scan Available Product Barcodes Scan Product Barcode …" at bounding box center [289, 125] width 99 height 77
drag, startPoint x: 314, startPoint y: 129, endPoint x: 226, endPoint y: 126, distance: 88.7
click at [226, 126] on div "Shipment Details 🚚 Shipment Info Shipment Status READY_TO_SHIP Shipment Type PA…" at bounding box center [290, 154] width 570 height 237
drag, startPoint x: 315, startPoint y: 126, endPoint x: 243, endPoint y: 133, distance: 72.1
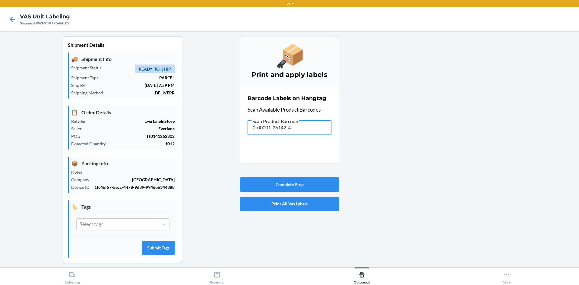
click at [243, 133] on section "Barcode Labels on Hangtag Scan Available Product Barcodes Scan Product Barcode …" at bounding box center [289, 125] width 99 height 77
drag, startPoint x: 296, startPoint y: 127, endPoint x: 267, endPoint y: 133, distance: 29.1
click at [274, 134] on input "0-00001-26142-4" at bounding box center [290, 127] width 84 height 14
type input "0"
click at [278, 133] on input "text" at bounding box center [290, 127] width 84 height 14
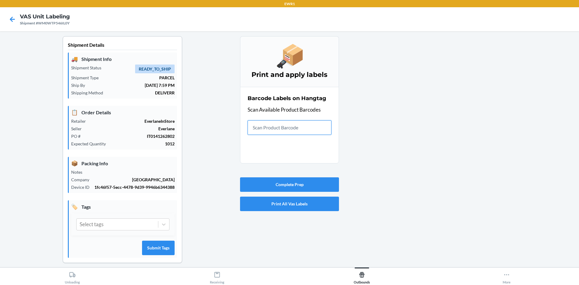
click at [278, 133] on input "text" at bounding box center [290, 127] width 84 height 14
drag, startPoint x: 301, startPoint y: 131, endPoint x: 207, endPoint y: 151, distance: 96.3
click at [207, 151] on div "Shipment Details 🚚 Shipment Info Shipment Status READY_TO_SHIP Shipment Type PA…" at bounding box center [290, 154] width 570 height 237
drag, startPoint x: 302, startPoint y: 128, endPoint x: 103, endPoint y: 136, distance: 198.7
click at [105, 137] on div "Shipment Details 🚚 Shipment Info Shipment Status READY_TO_SHIP Shipment Type PA…" at bounding box center [290, 154] width 570 height 237
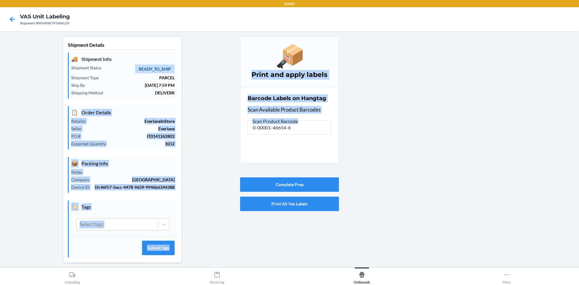
drag, startPoint x: 308, startPoint y: 137, endPoint x: 198, endPoint y: 113, distance: 112.3
click at [198, 113] on div "Shipment Details 🚚 Shipment Info Shipment Status READY_TO_SHIP Shipment Type PA…" at bounding box center [290, 154] width 570 height 237
click at [307, 134] on input "0-00001-46654-6" at bounding box center [290, 127] width 84 height 14
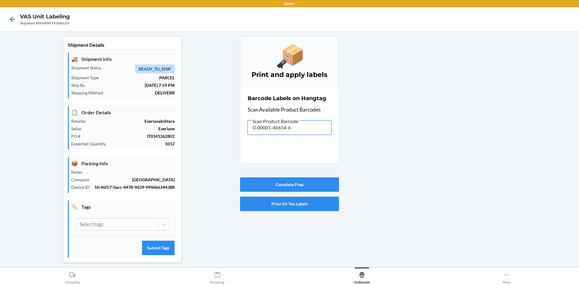
drag, startPoint x: 304, startPoint y: 133, endPoint x: 226, endPoint y: 132, distance: 77.5
click at [226, 132] on div "Shipment Details 🚚 Shipment Info Shipment Status READY_TO_SHIP Shipment Type PA…" at bounding box center [290, 154] width 570 height 237
drag, startPoint x: 284, startPoint y: 126, endPoint x: 280, endPoint y: 126, distance: 4.2
click at [280, 126] on input "0-00001-46654-6" at bounding box center [290, 127] width 84 height 14
click at [306, 133] on input "0-00001-46654-6" at bounding box center [290, 127] width 84 height 14
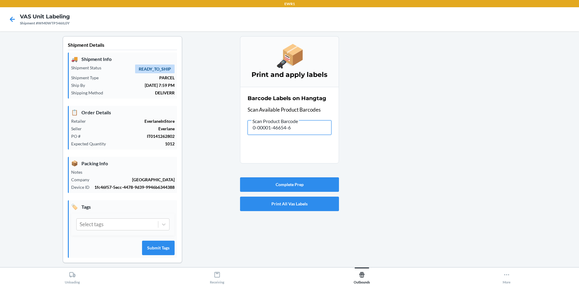
drag, startPoint x: 285, startPoint y: 128, endPoint x: 233, endPoint y: 128, distance: 52.2
click at [233, 128] on div "Shipment Details 🚚 Shipment Info Shipment Status READY_TO_SHIP Shipment Type PA…" at bounding box center [290, 154] width 570 height 237
drag, startPoint x: 303, startPoint y: 128, endPoint x: 145, endPoint y: 132, distance: 157.5
click at [143, 132] on div "Shipment Details 🚚 Shipment Info Shipment Status READY_TO_SHIP Shipment Type PA…" at bounding box center [290, 154] width 570 height 237
drag, startPoint x: 312, startPoint y: 140, endPoint x: 306, endPoint y: 134, distance: 9.0
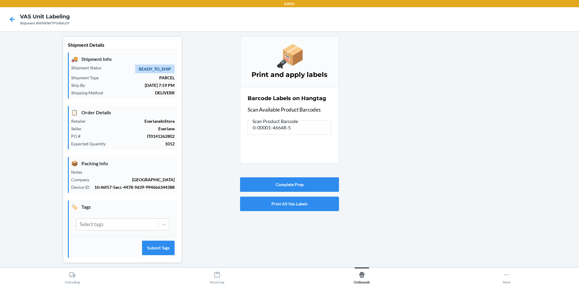
click at [309, 137] on section "Barcode Labels on Hangtag Scan Available Product Barcodes Scan Product Barcode …" at bounding box center [289, 125] width 99 height 77
drag, startPoint x: 300, startPoint y: 131, endPoint x: 208, endPoint y: 144, distance: 93.2
click at [208, 144] on div "Shipment Details 🚚 Shipment Info Shipment Status READY_TO_SHIP Shipment Type PA…" at bounding box center [290, 154] width 570 height 237
drag, startPoint x: 300, startPoint y: 132, endPoint x: 113, endPoint y: 127, distance: 186.5
click at [111, 128] on div "Shipment Details 🚚 Shipment Info Shipment Status READY_TO_SHIP Shipment Type PA…" at bounding box center [290, 154] width 570 height 237
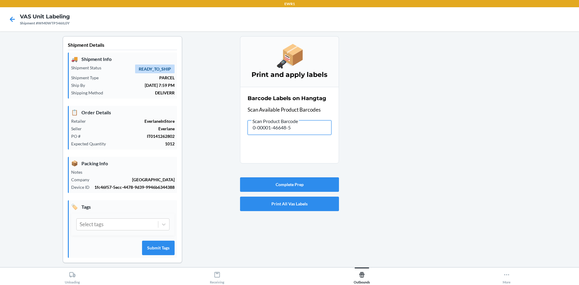
drag, startPoint x: 253, startPoint y: 136, endPoint x: 151, endPoint y: 124, distance: 102.2
click at [170, 132] on div "Shipment Details 🚚 Shipment Info Shipment Status READY_TO_SHIP Shipment Type PA…" at bounding box center [290, 154] width 570 height 237
click at [257, 125] on input "text" at bounding box center [290, 127] width 84 height 14
drag, startPoint x: 308, startPoint y: 132, endPoint x: 177, endPoint y: 136, distance: 131.0
click at [177, 136] on div "Shipment Details 🚚 Shipment Info Shipment Status READY_TO_SHIP Shipment Type PA…" at bounding box center [290, 154] width 570 height 237
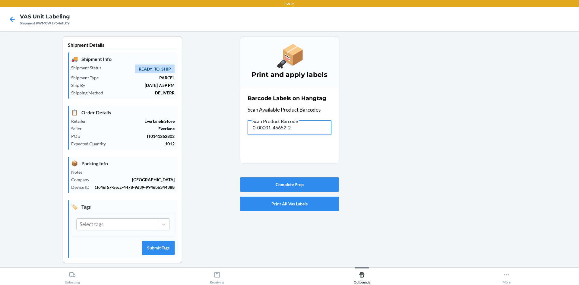
drag, startPoint x: 303, startPoint y: 128, endPoint x: 232, endPoint y: 124, distance: 71.9
click at [256, 128] on input "0-00001-46652-2" at bounding box center [290, 127] width 84 height 14
drag, startPoint x: 313, startPoint y: 124, endPoint x: 187, endPoint y: 123, distance: 126.7
click at [187, 122] on div "Shipment Details 🚚 Shipment Info Shipment Status READY_TO_SHIP Shipment Type PA…" at bounding box center [290, 154] width 570 height 237
drag, startPoint x: 201, startPoint y: 122, endPoint x: 184, endPoint y: 120, distance: 17.3
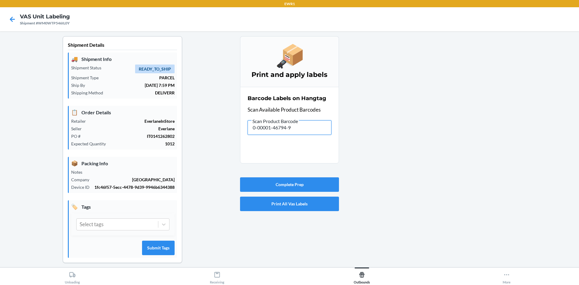
click at [184, 120] on div "Shipment Details 🚚 Shipment Info Shipment Status READY_TO_SHIP Shipment Type PA…" at bounding box center [290, 154] width 570 height 237
